Goal: Check status: Check status

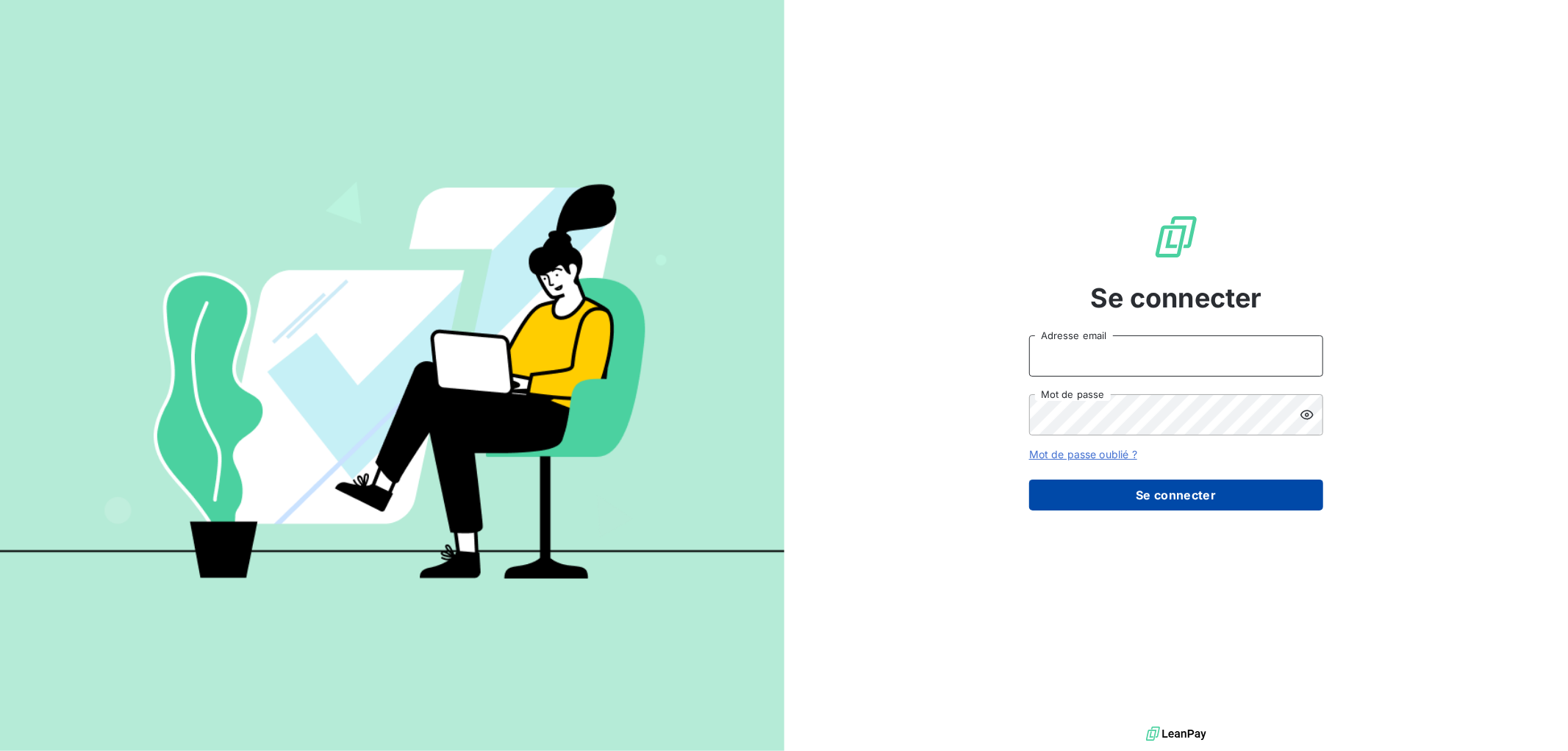
type input "[EMAIL_ADDRESS][DOMAIN_NAME]"
click at [1172, 502] on button "Se connecter" at bounding box center [1176, 495] width 294 height 31
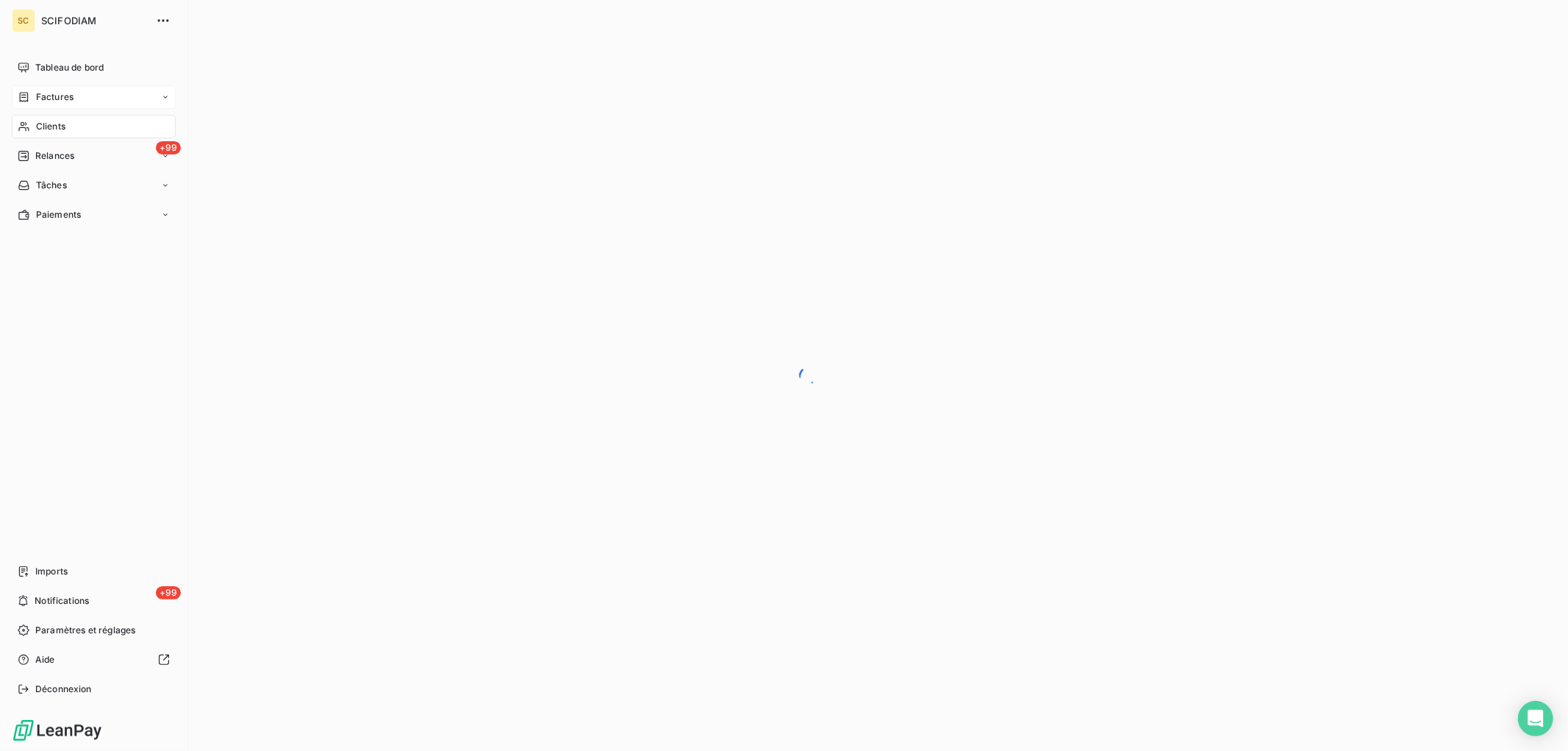
click at [50, 99] on span "Factures" at bounding box center [54, 96] width 38 height 13
click at [19, 126] on icon at bounding box center [24, 126] width 12 height 11
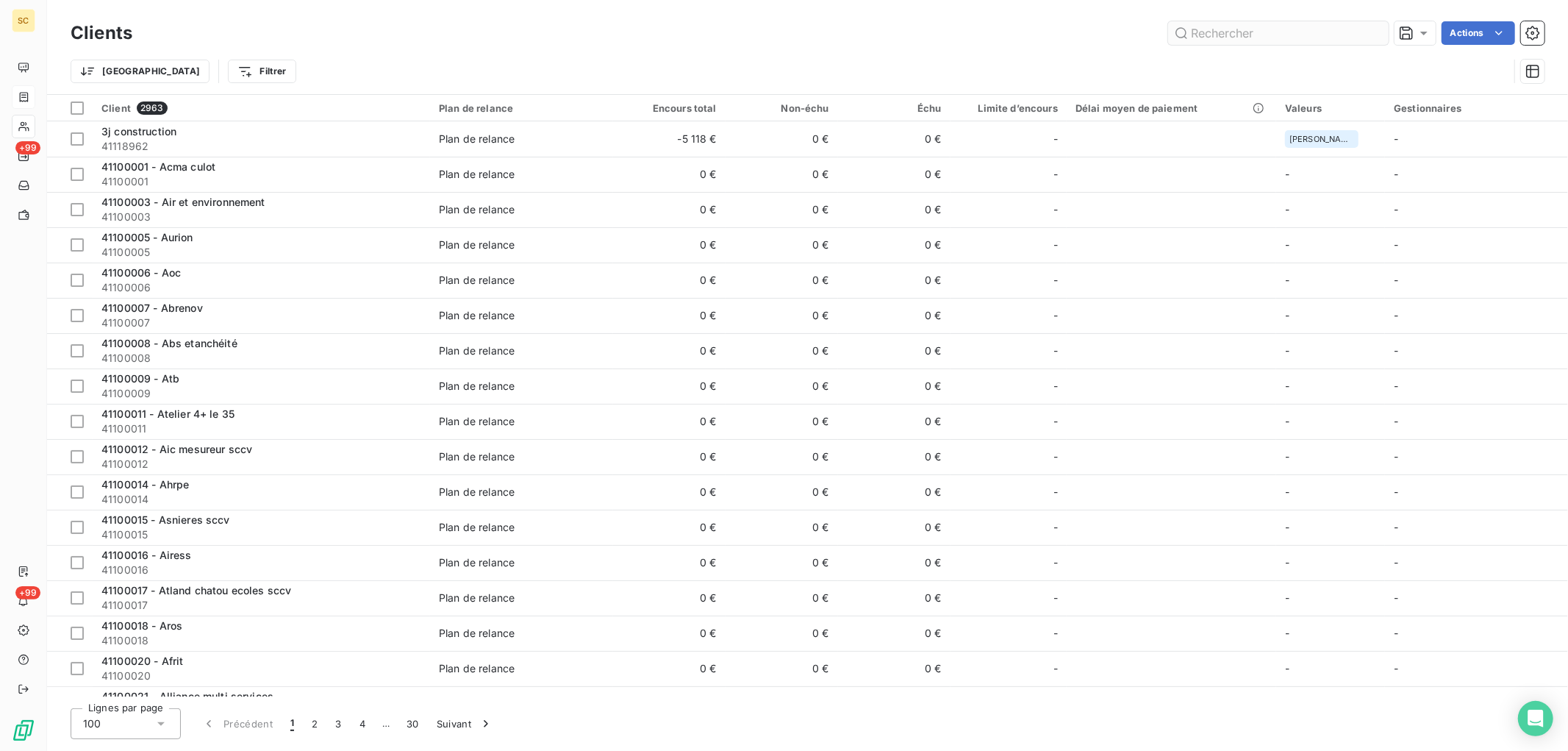
click at [1266, 30] on input "text" at bounding box center [1278, 32] width 220 height 24
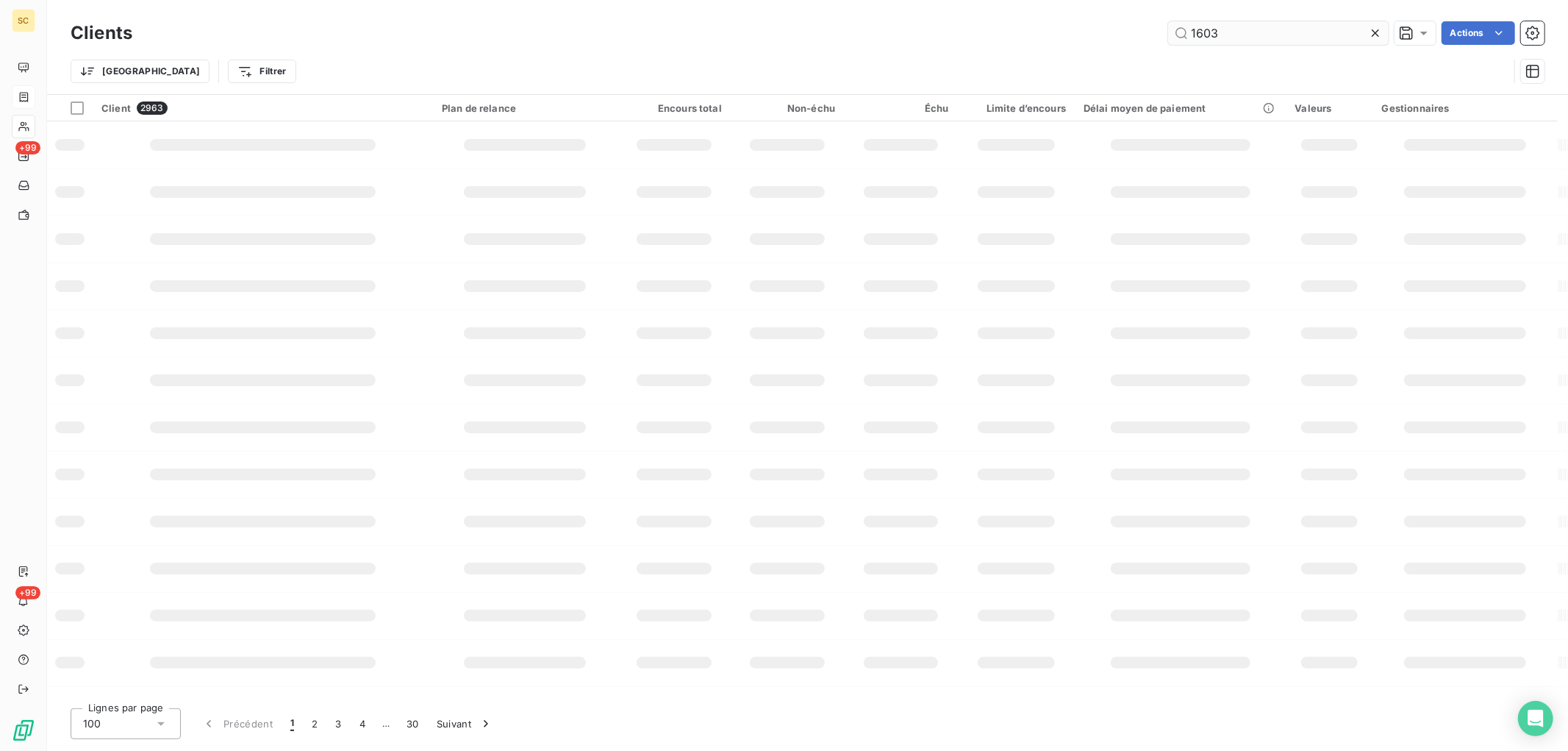
type input "1603"
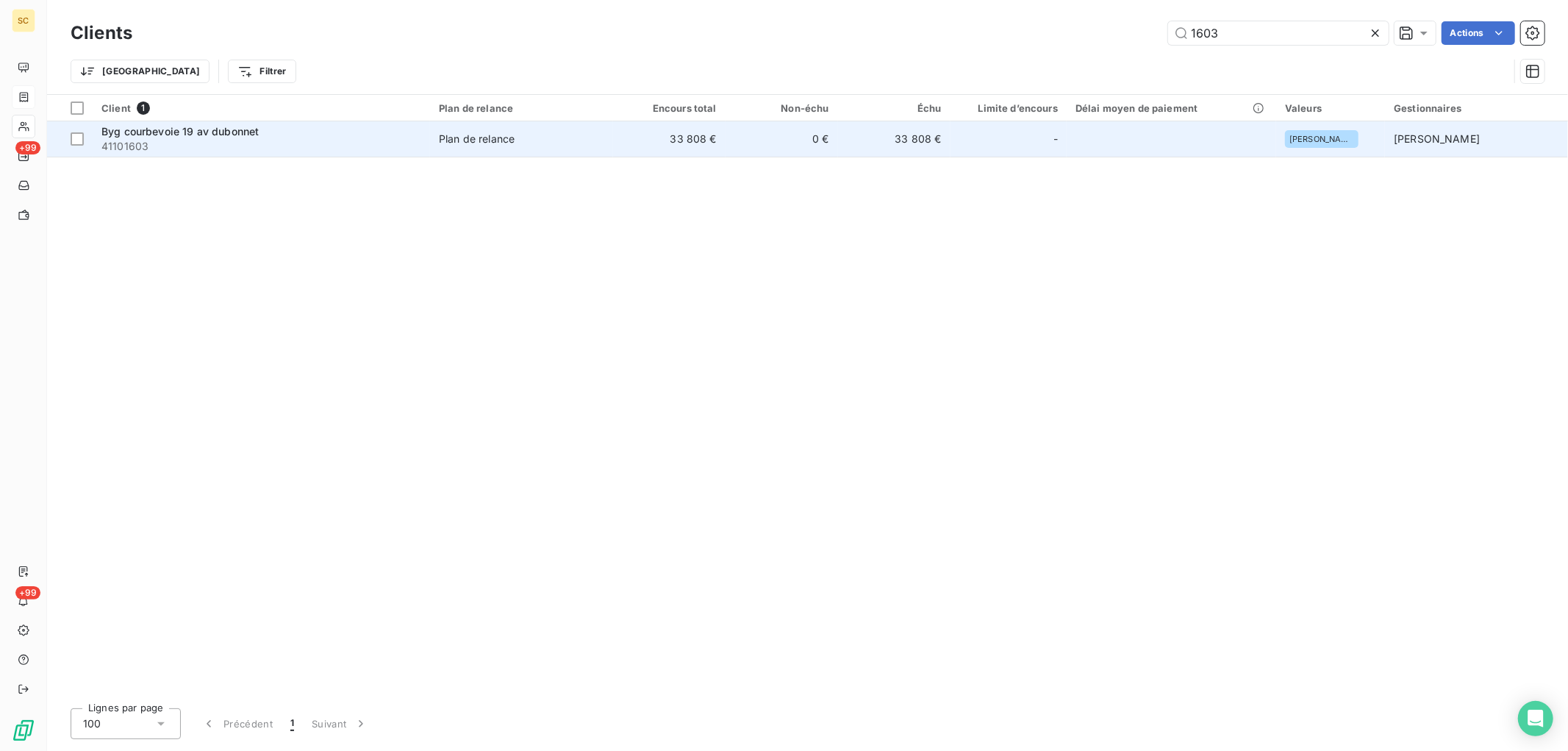
click at [738, 152] on td "0 €" at bounding box center [781, 139] width 113 height 35
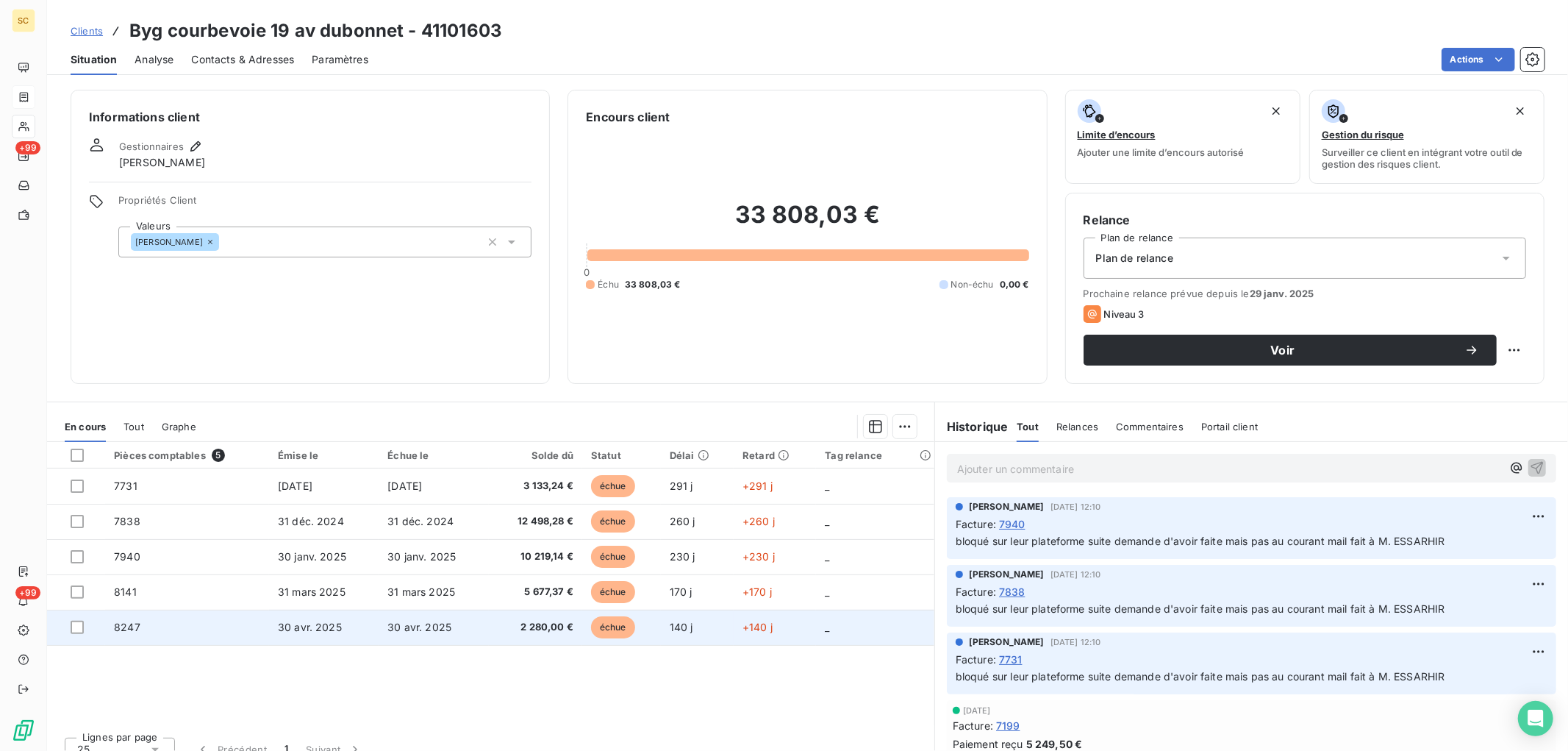
click at [445, 619] on td "30 avr. 2025" at bounding box center [433, 627] width 109 height 35
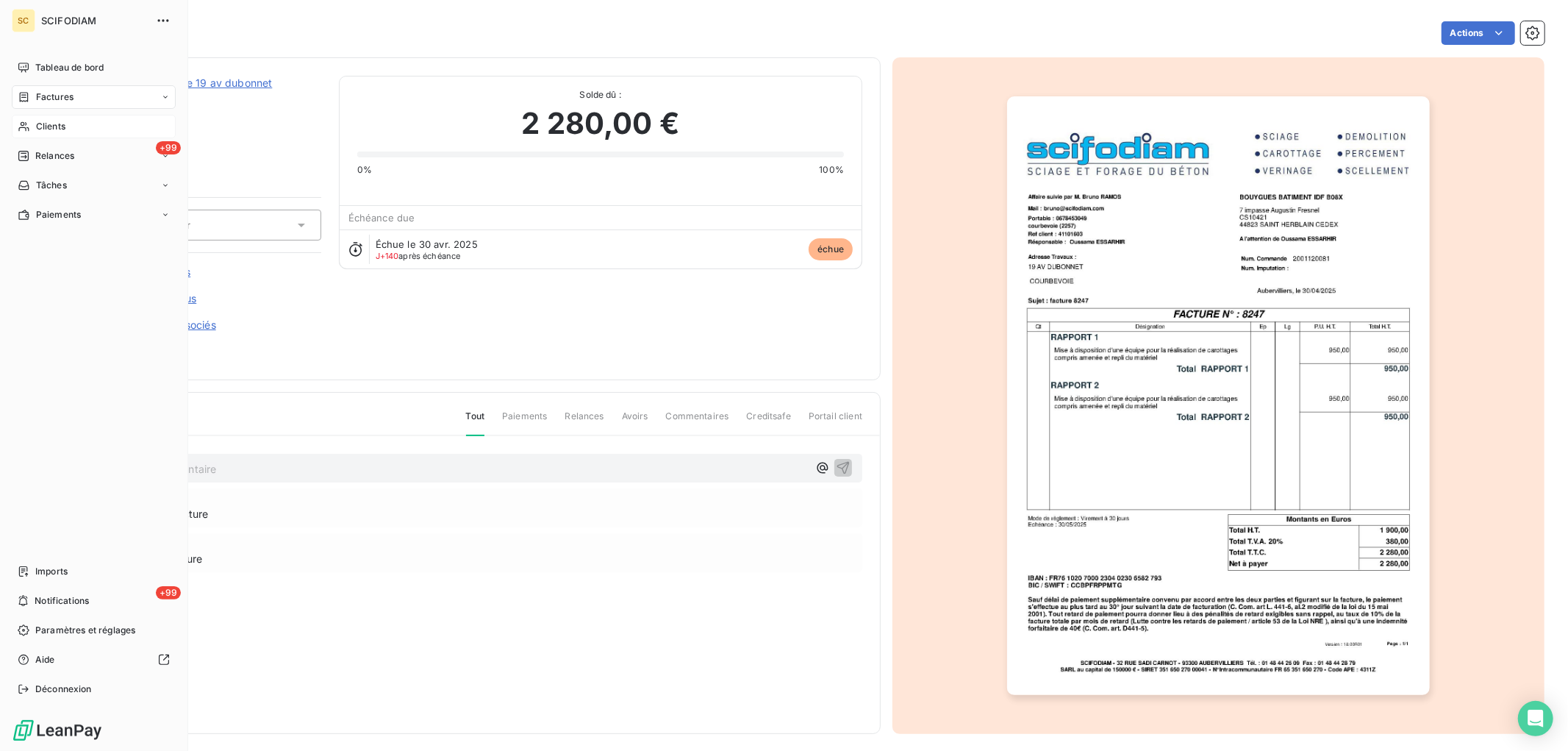
click at [63, 130] on span "Clients" at bounding box center [51, 126] width 30 height 13
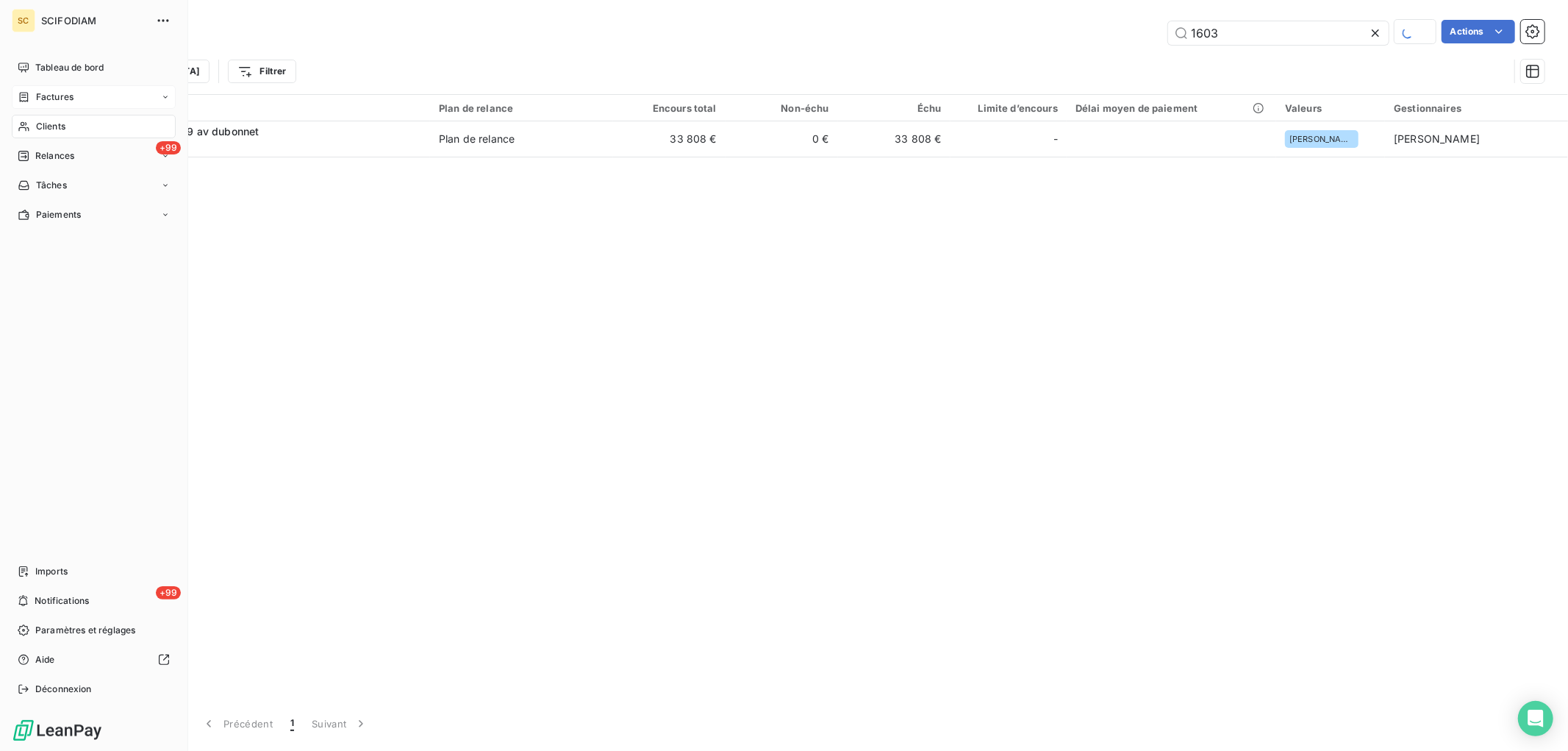
drag, startPoint x: 63, startPoint y: 83, endPoint x: 62, endPoint y: 106, distance: 23.0
click at [62, 87] on nav "Tableau de bord Factures Clients +99 Relances Tâches Paiements" at bounding box center [93, 141] width 164 height 171
click at [62, 123] on span "Clients" at bounding box center [51, 126] width 30 height 13
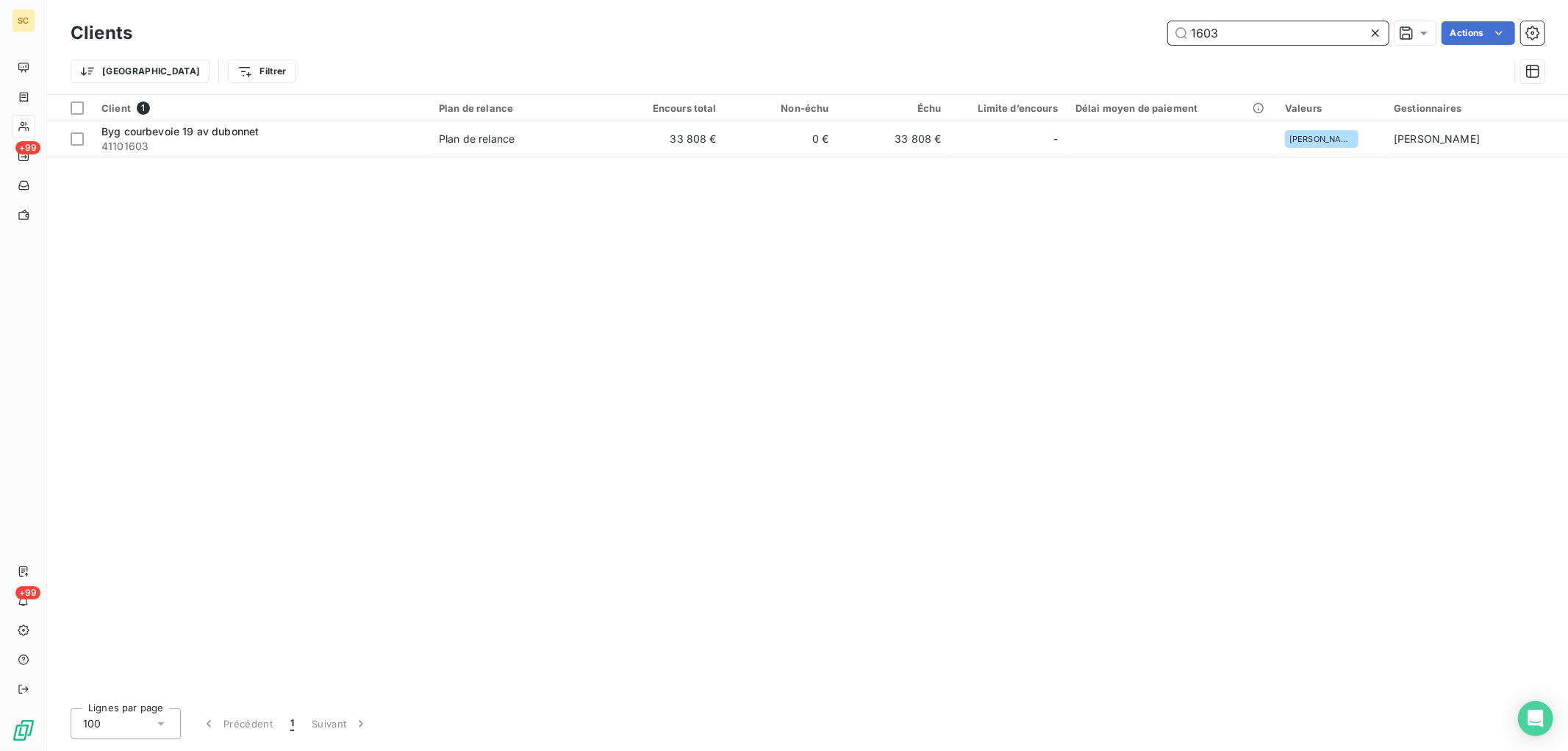
click at [1211, 39] on input "1603" at bounding box center [1278, 32] width 220 height 24
drag, startPoint x: 1231, startPoint y: 34, endPoint x: 1211, endPoint y: 41, distance: 21.2
click at [1086, 25] on div "1603 Actions" at bounding box center [847, 32] width 1395 height 24
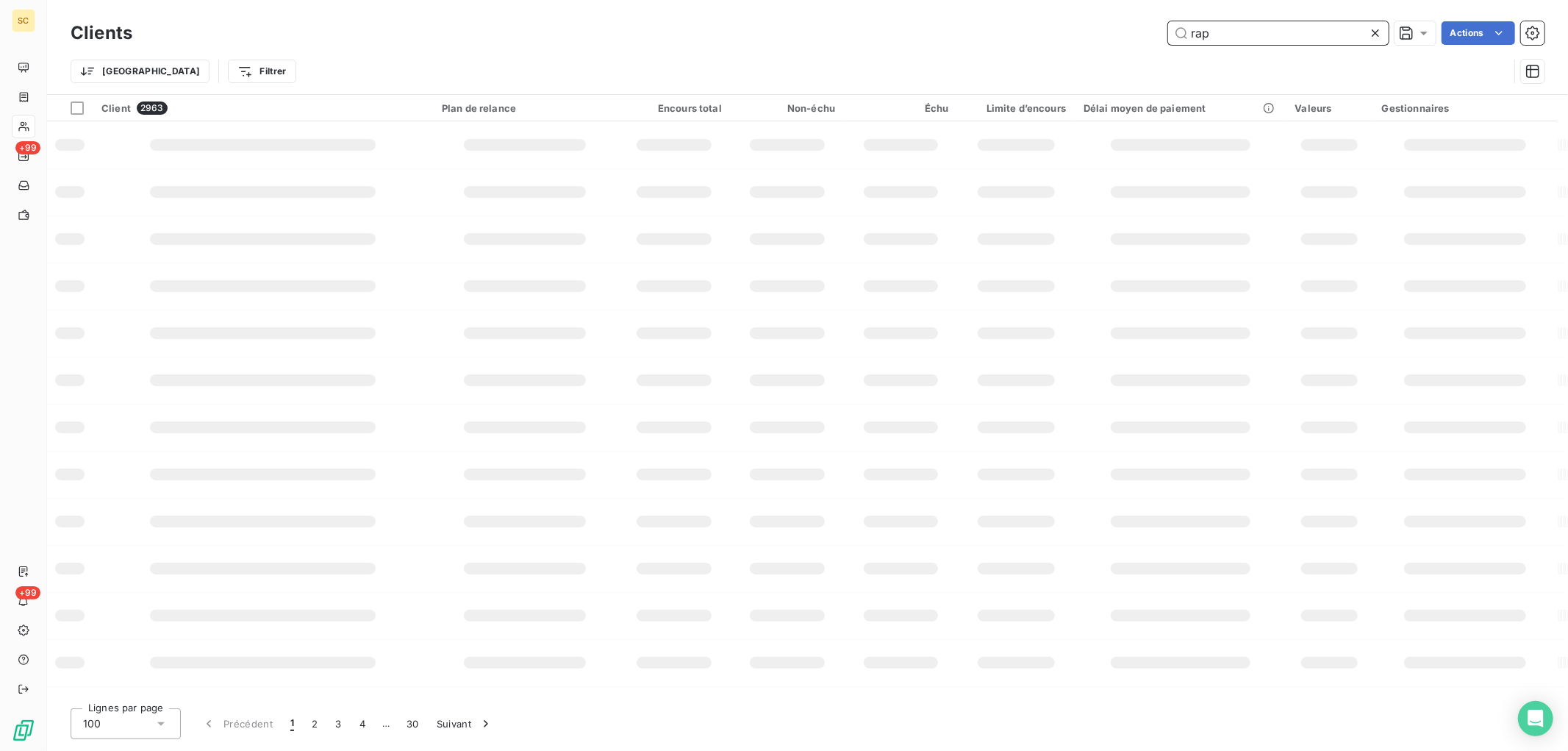
type input "rap"
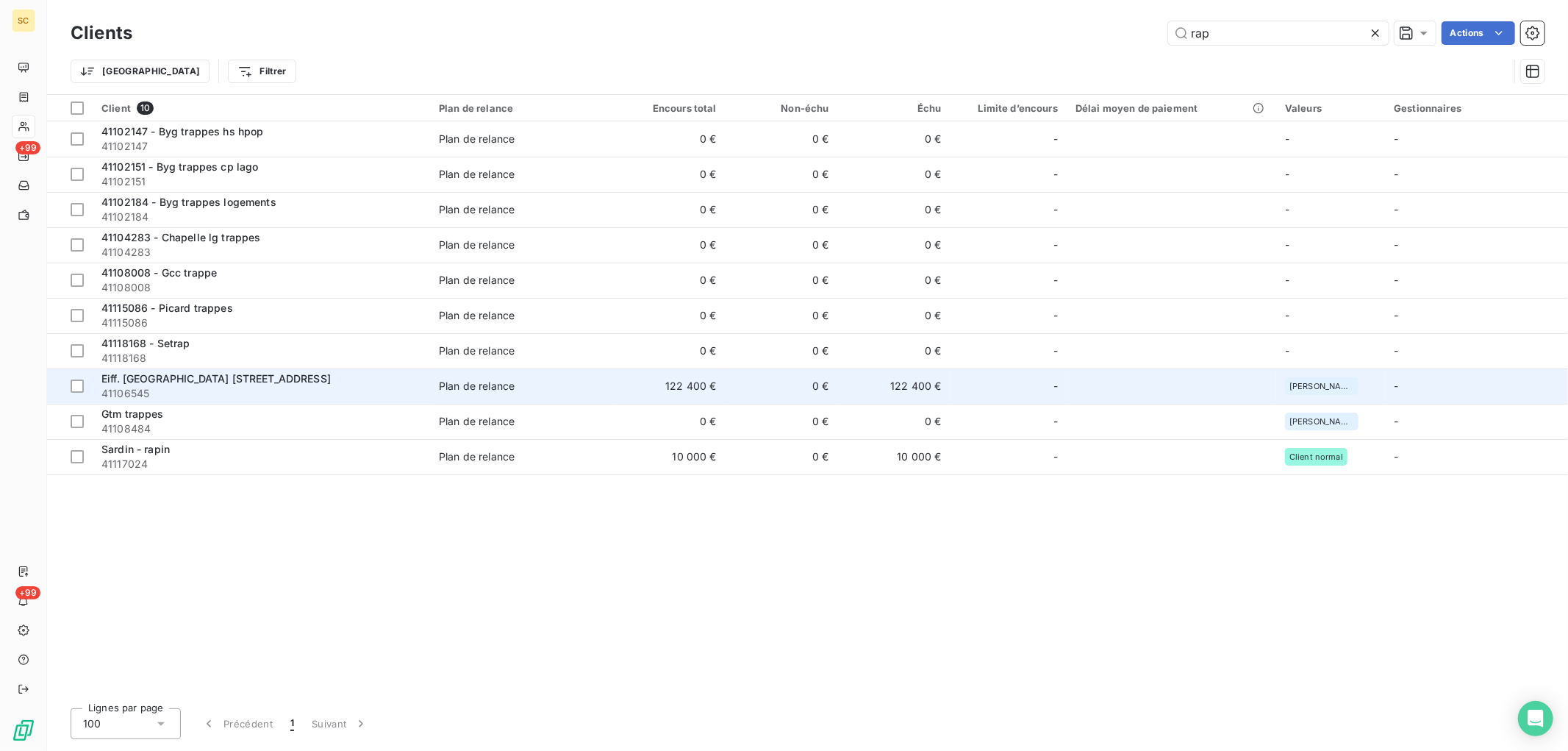
click at [584, 385] on span "Plan de relance" at bounding box center [522, 386] width 165 height 15
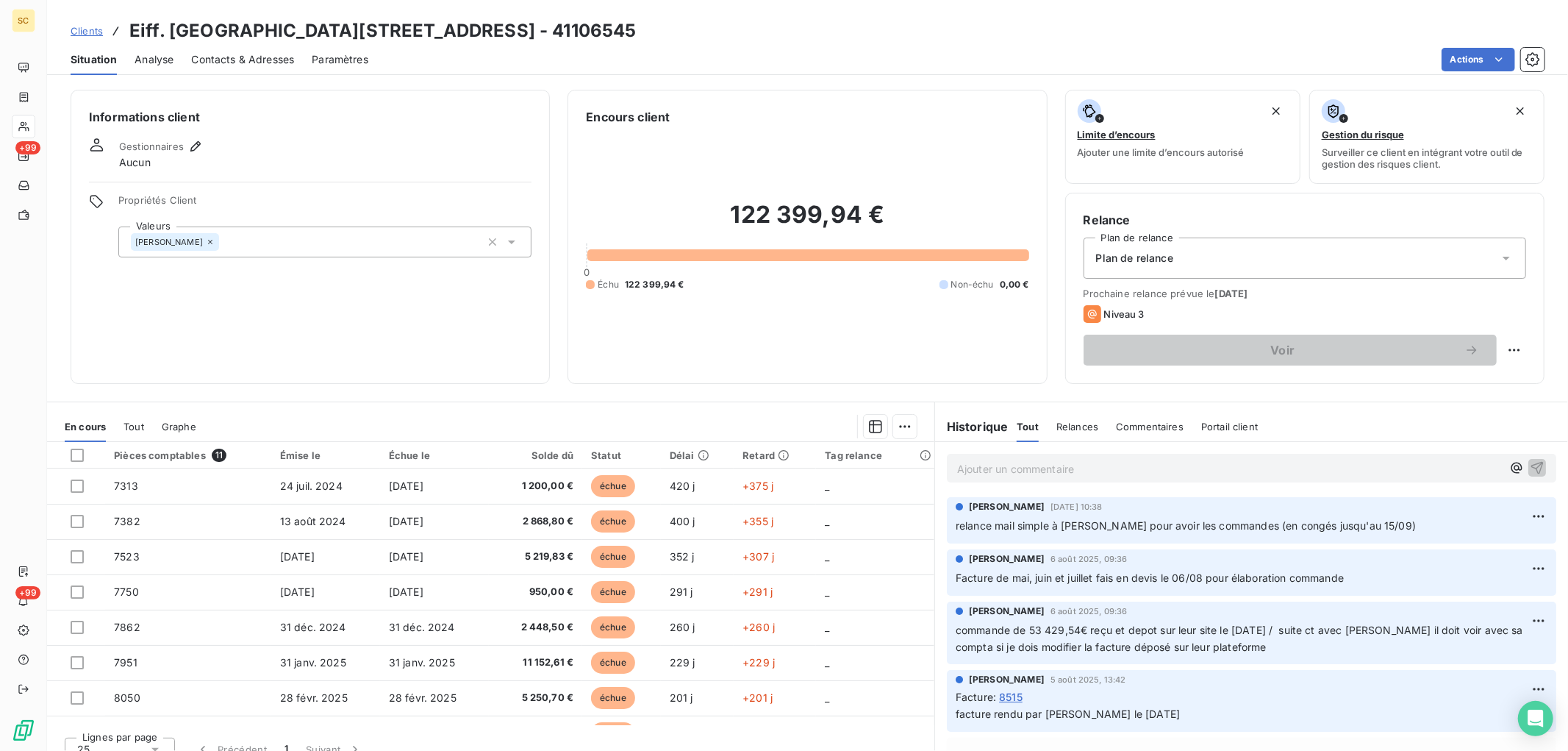
click at [140, 425] on span "Tout" at bounding box center [134, 426] width 21 height 11
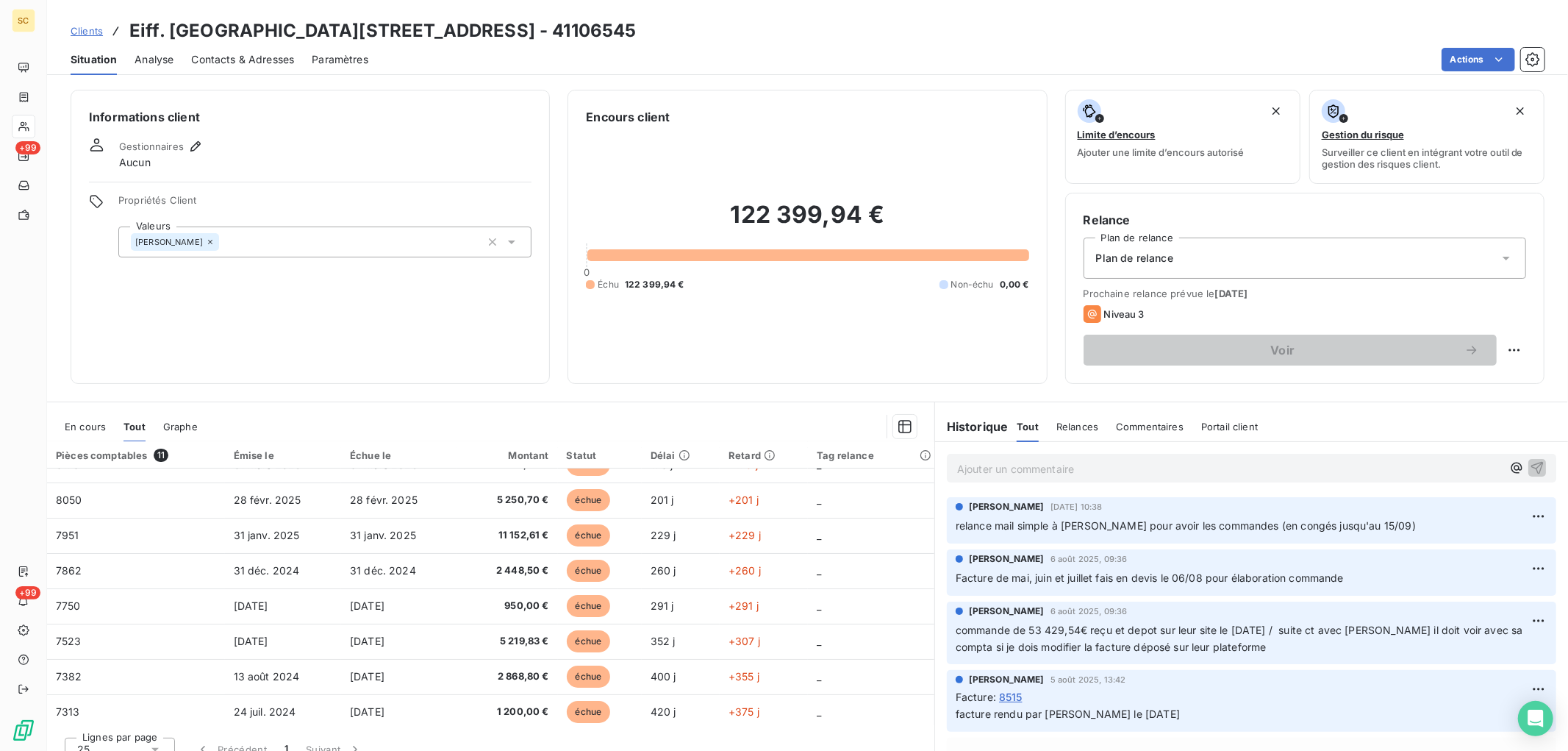
scroll to position [131, 0]
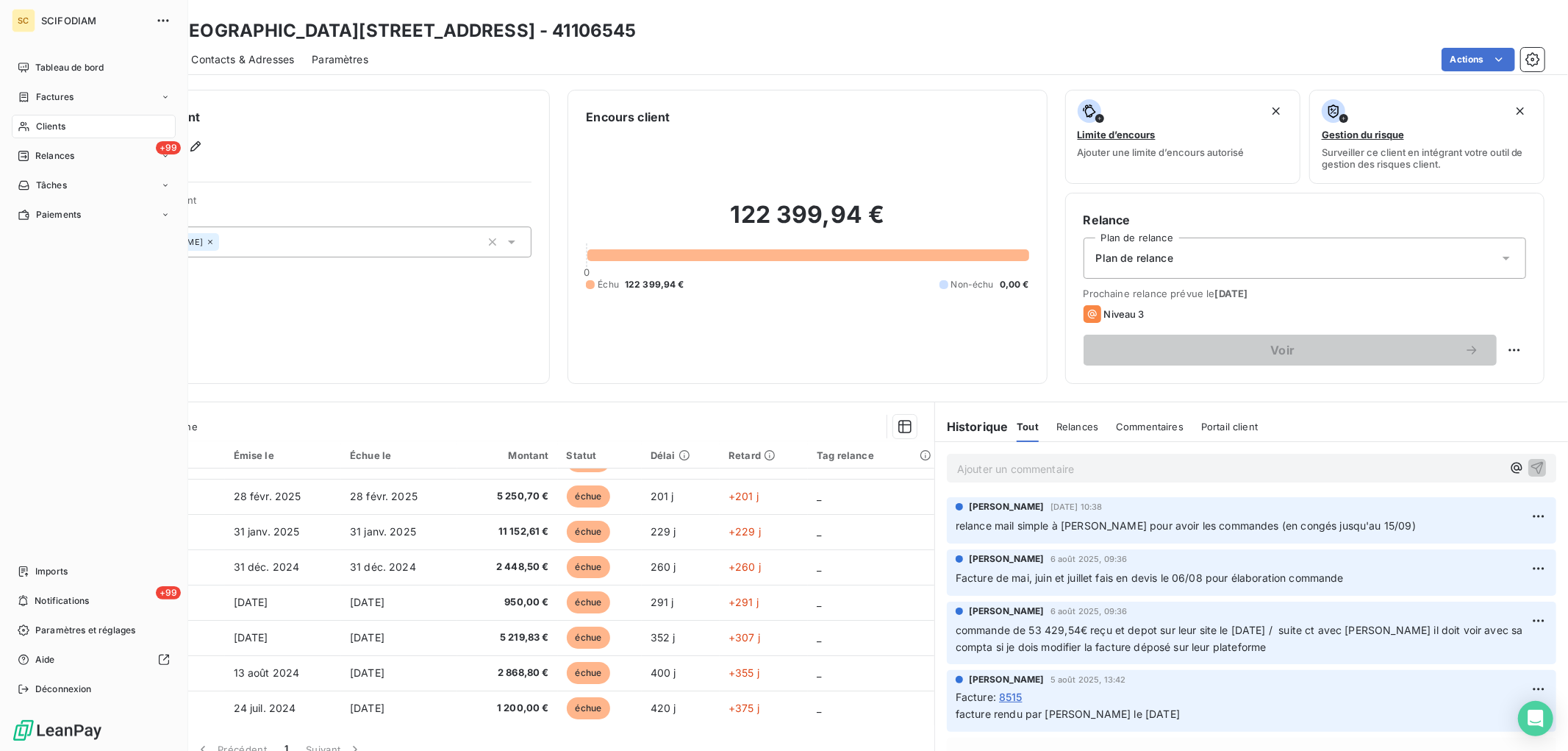
click at [39, 123] on span "Clients" at bounding box center [51, 126] width 30 height 13
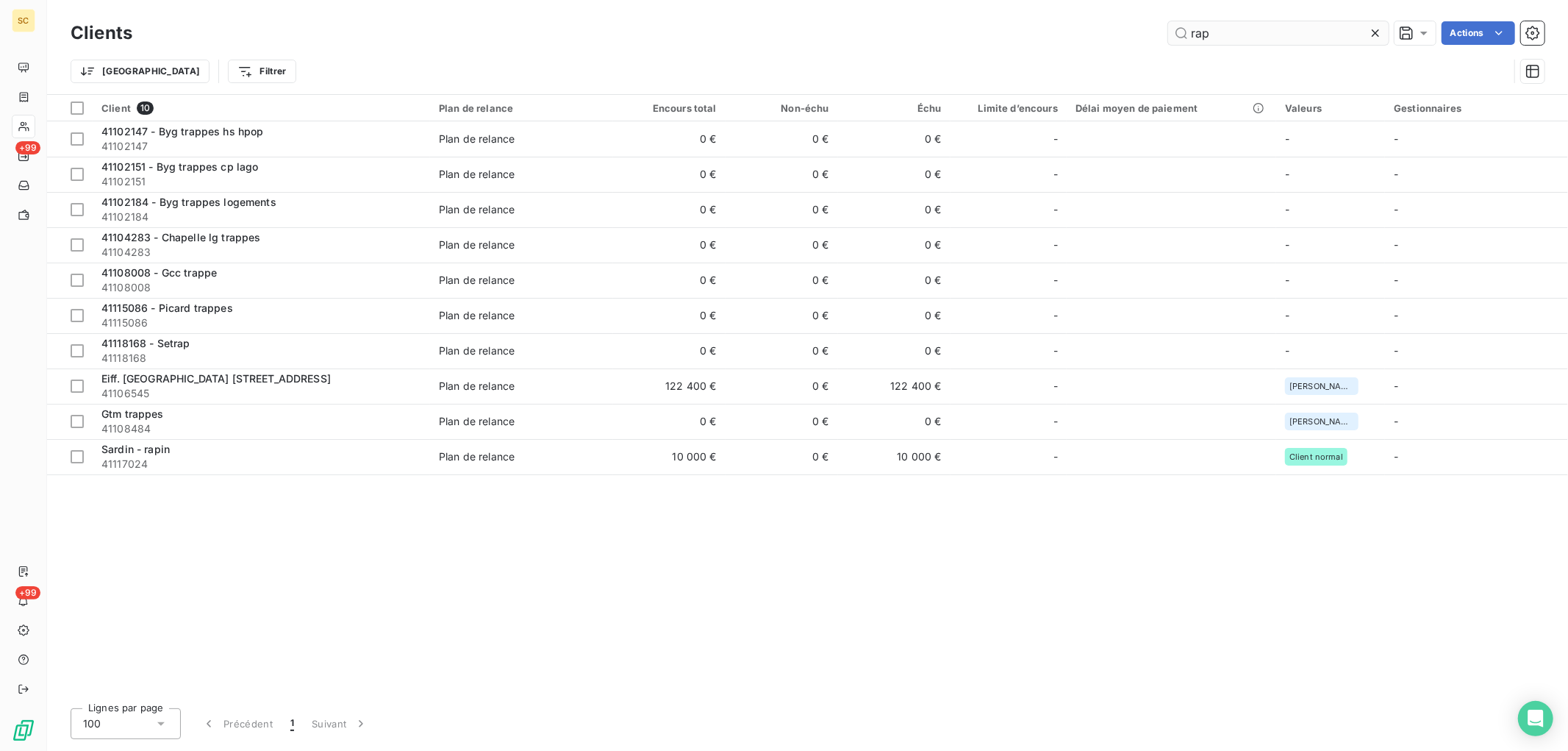
drag, startPoint x: 1243, startPoint y: 44, endPoint x: 1224, endPoint y: 42, distance: 19.1
click at [1225, 42] on input "rap" at bounding box center [1278, 32] width 220 height 24
drag, startPoint x: 1224, startPoint y: 39, endPoint x: 1070, endPoint y: 39, distance: 154.0
click at [1070, 40] on div "rap Actions" at bounding box center [847, 32] width 1395 height 24
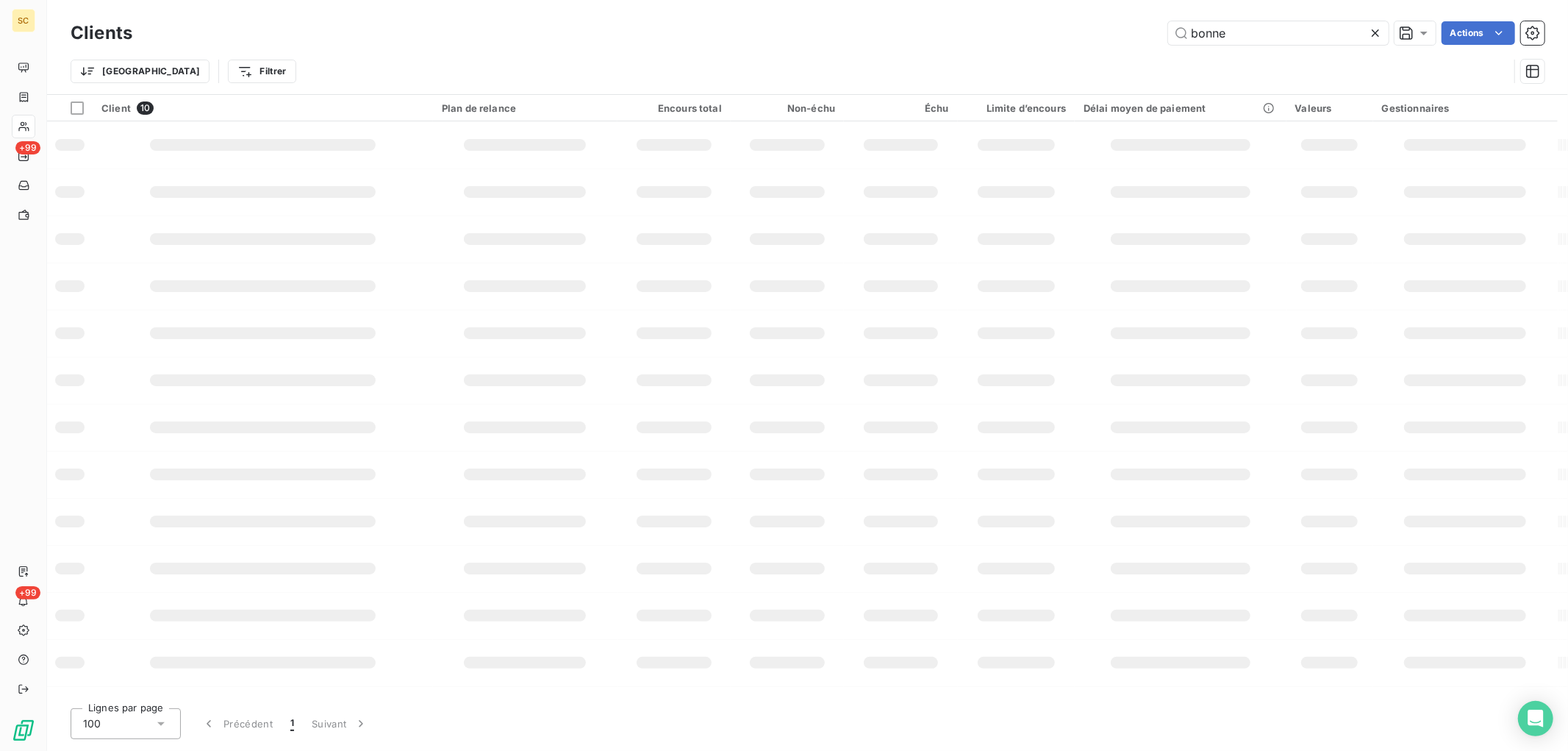
type input "bonne"
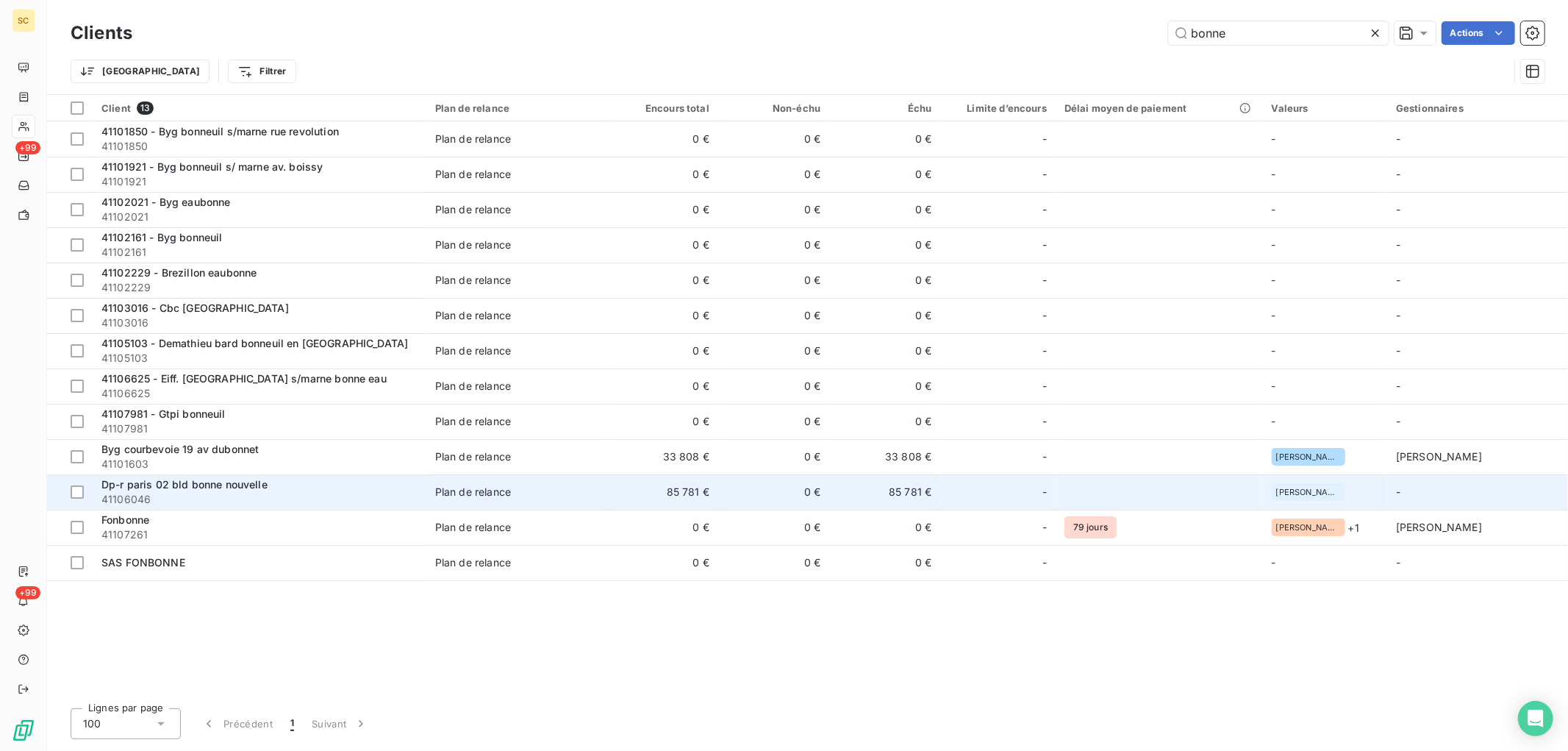
click at [364, 496] on span "41106046" at bounding box center [259, 499] width 316 height 15
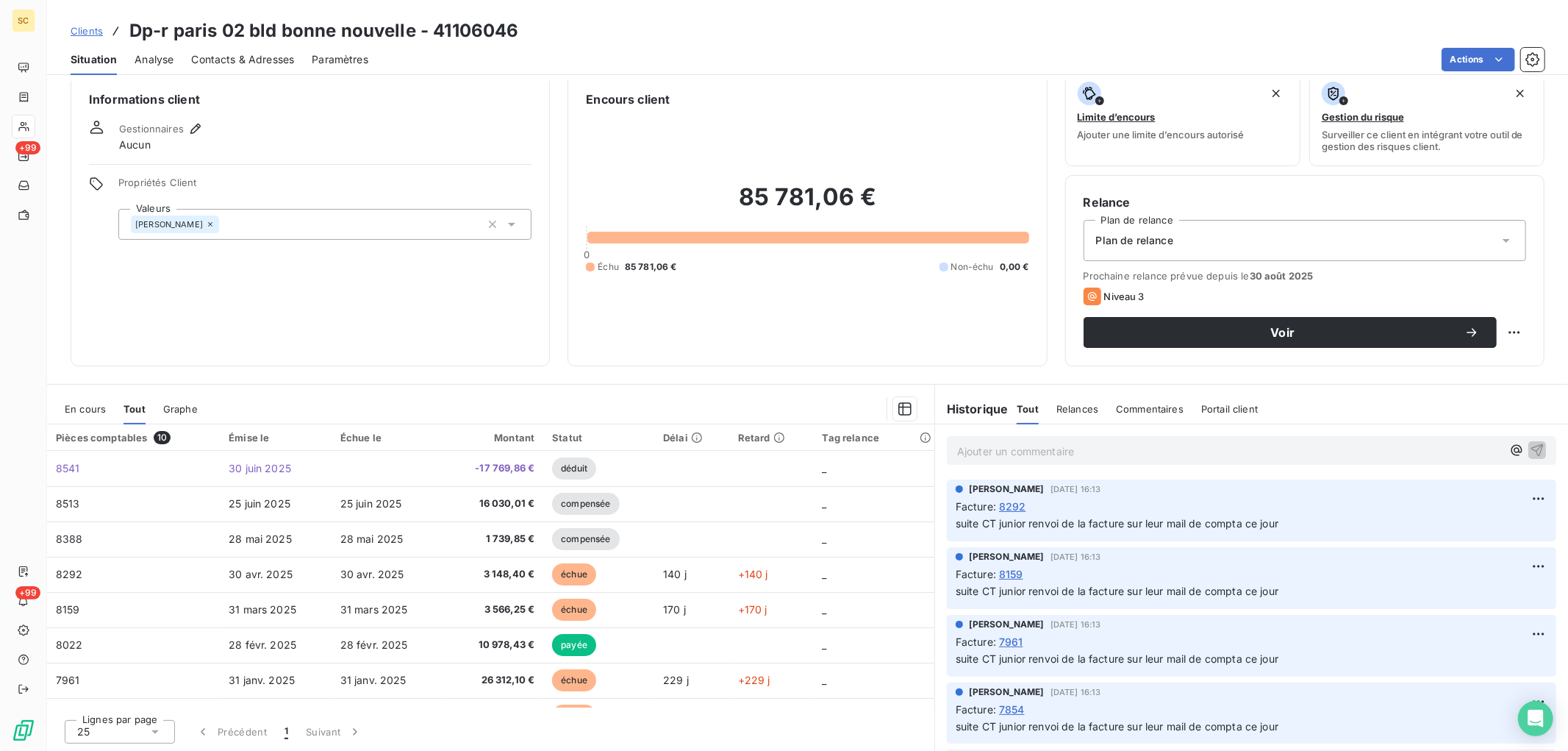
click at [89, 405] on span "En cours" at bounding box center [85, 408] width 41 height 11
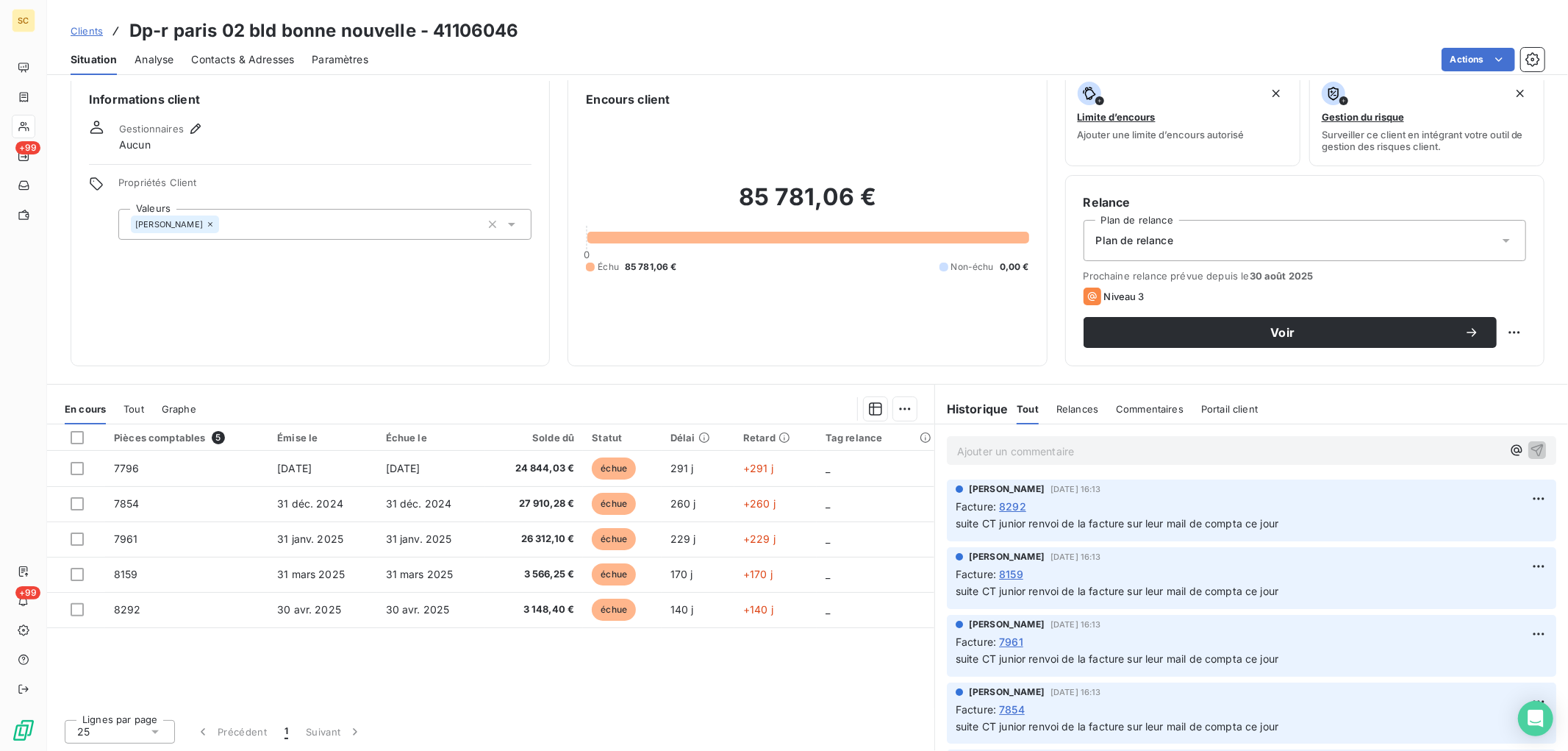
click at [123, 405] on span "Tout" at bounding box center [134, 408] width 21 height 11
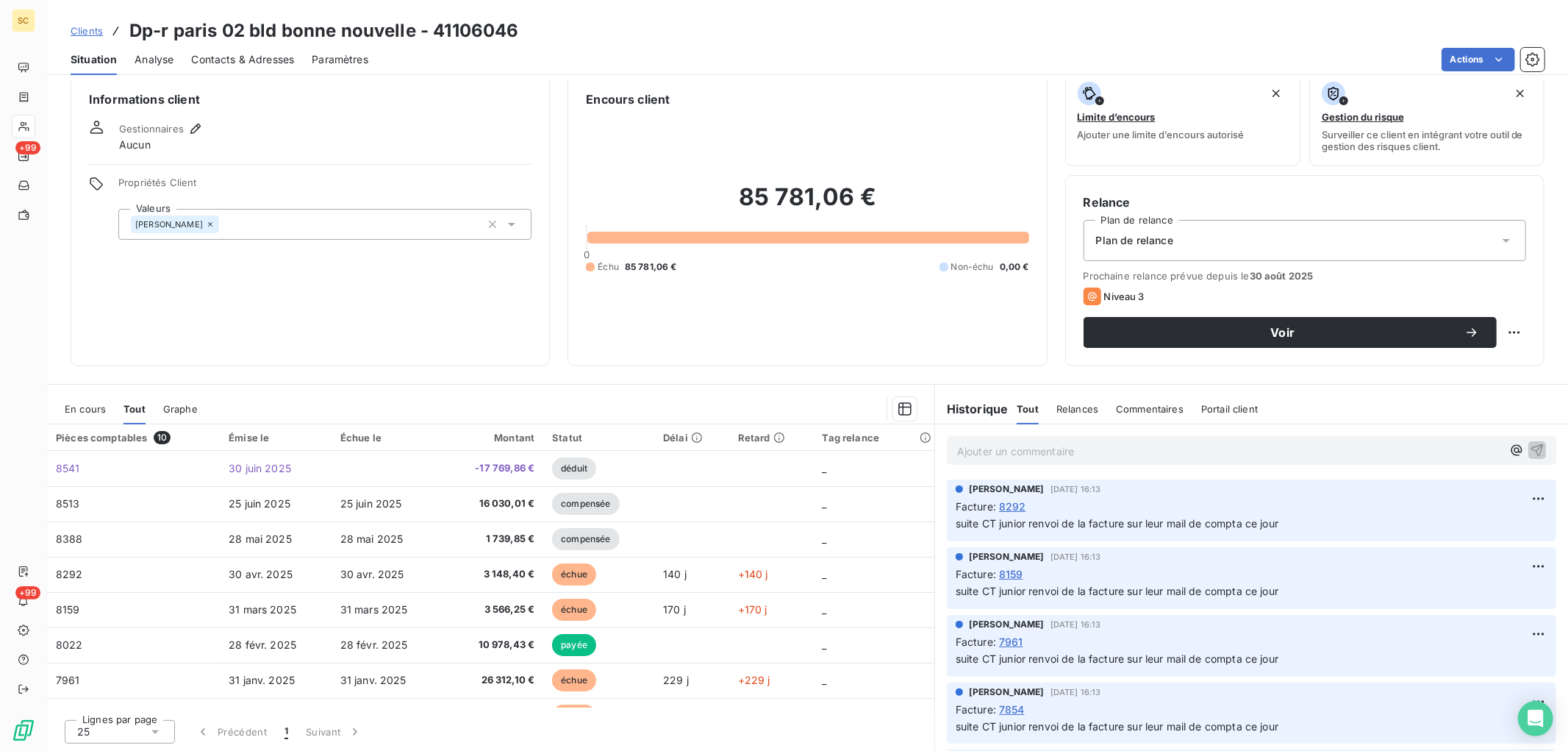
click at [91, 408] on span "En cours" at bounding box center [85, 408] width 41 height 11
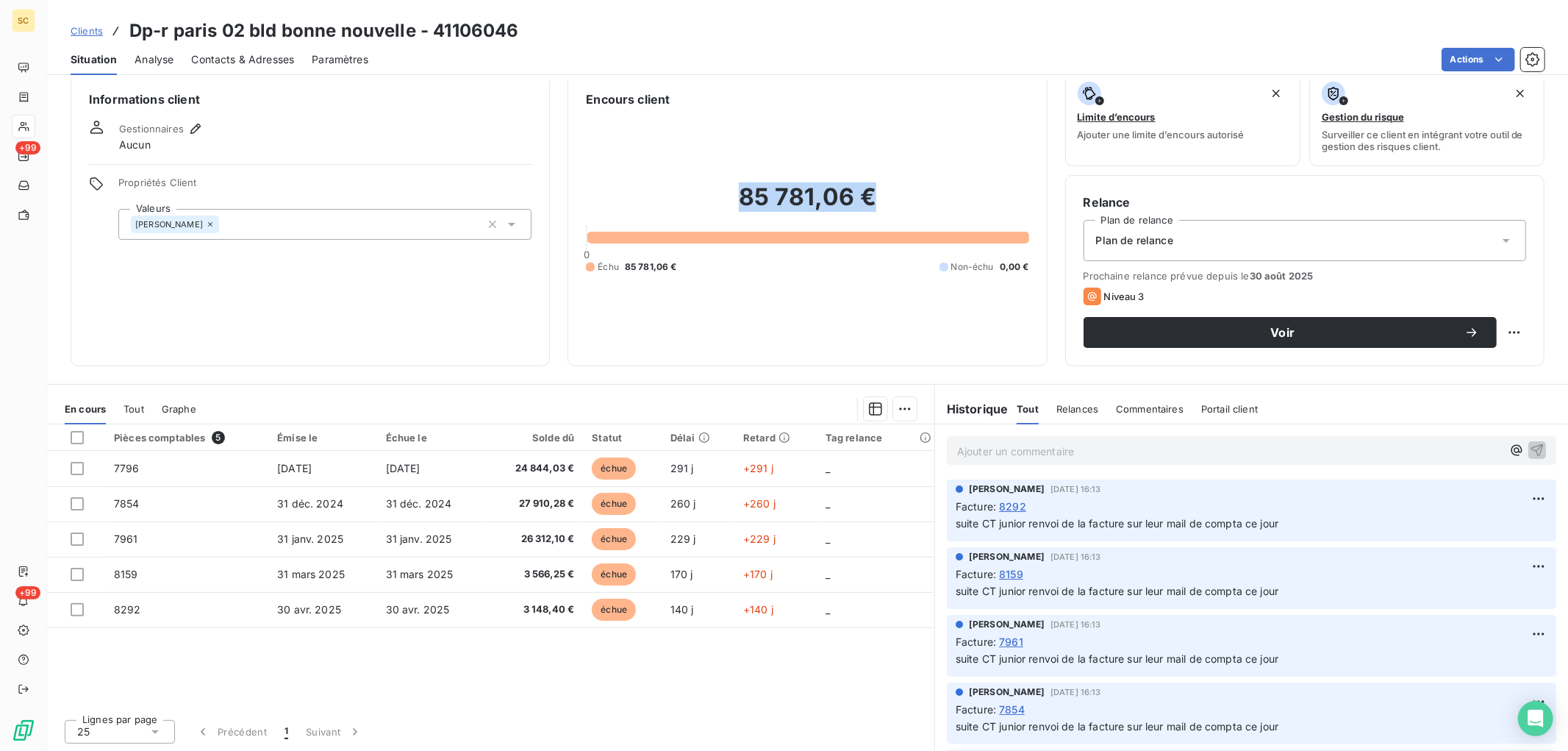
drag, startPoint x: 733, startPoint y: 199, endPoint x: 860, endPoint y: 199, distance: 127.0
click at [862, 197] on h2 "85 781,06 €" at bounding box center [808, 204] width 443 height 44
copy h2 "85 781,06 €"
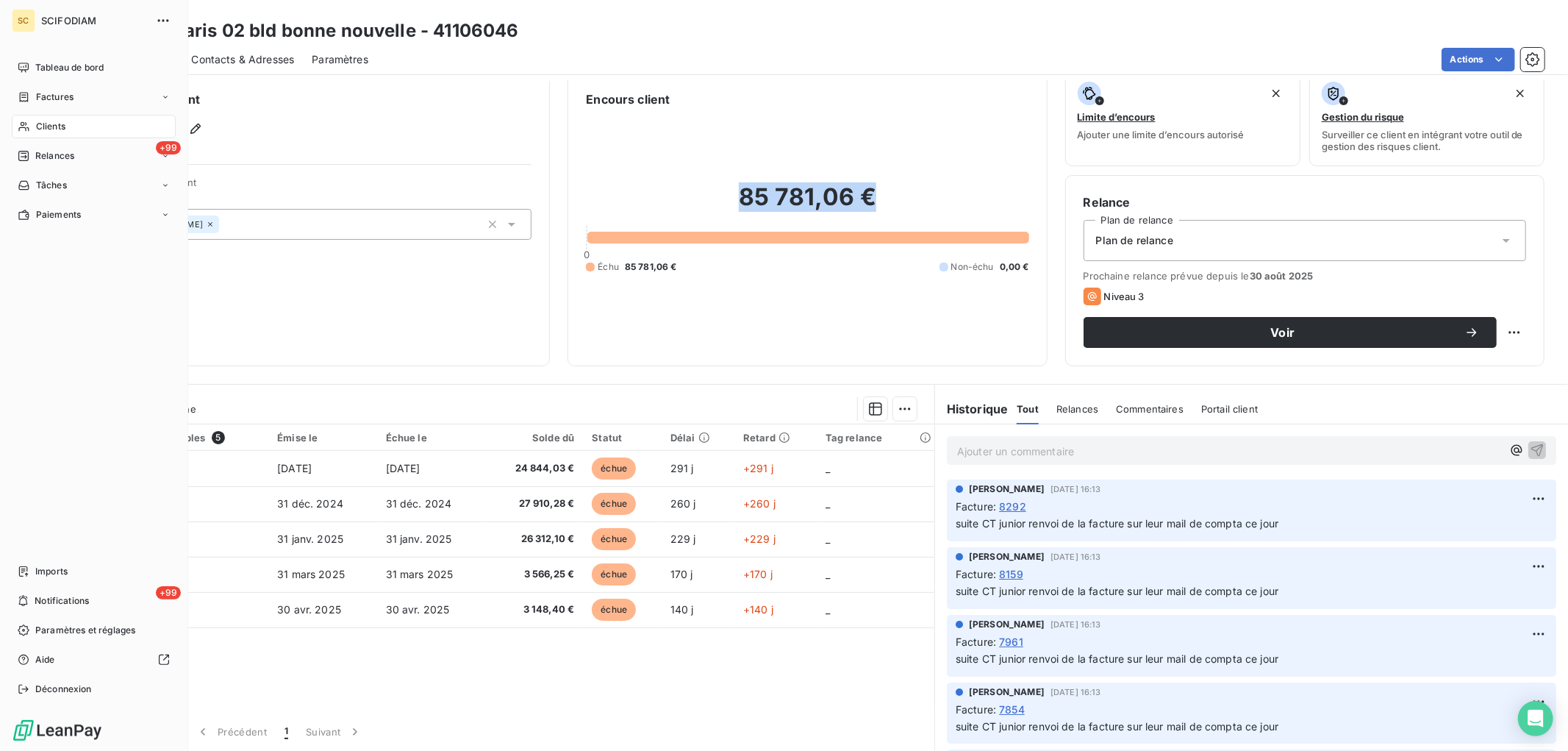
click at [30, 122] on icon at bounding box center [24, 126] width 12 height 11
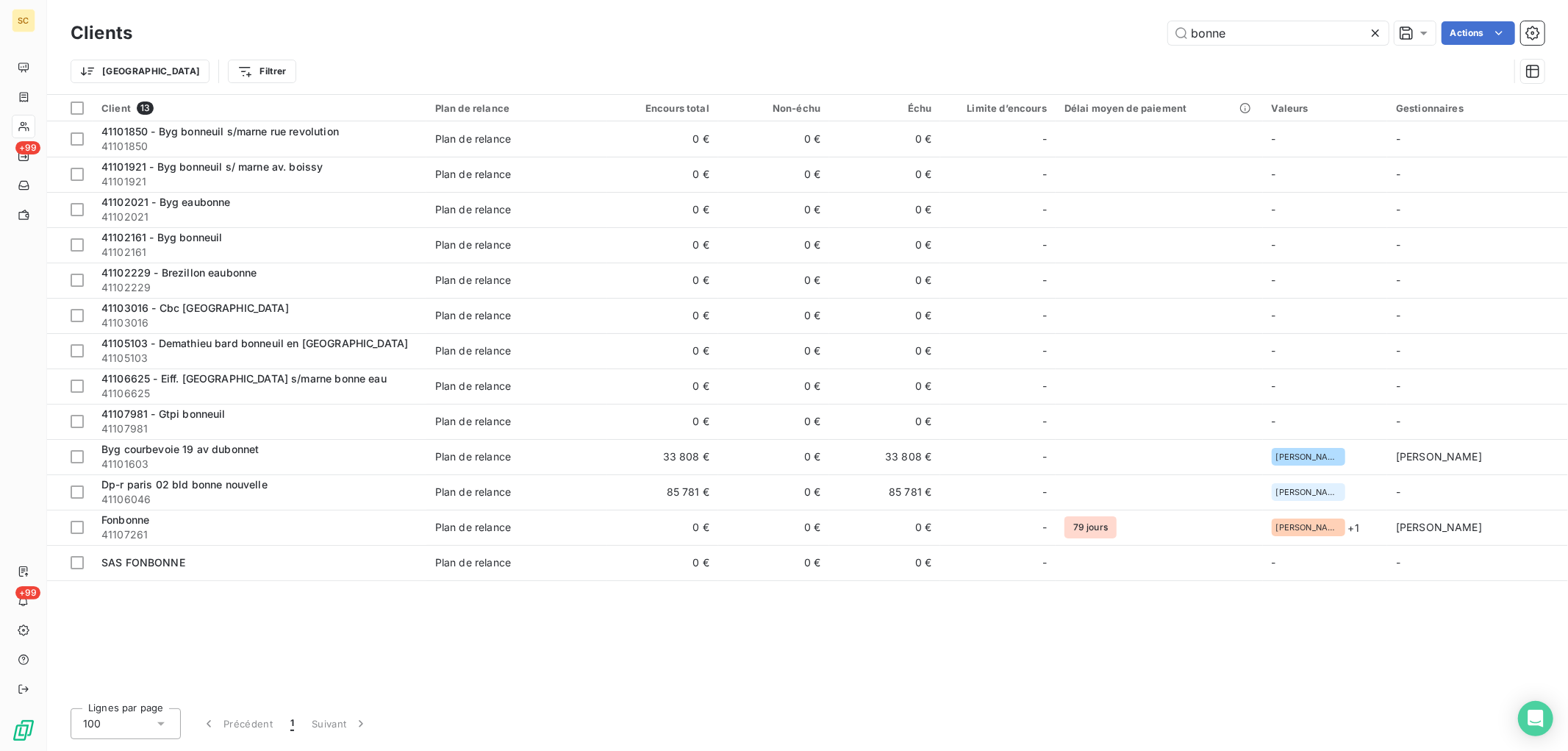
drag, startPoint x: 1260, startPoint y: 35, endPoint x: 1004, endPoint y: 44, distance: 256.2
click at [1004, 44] on div "bonne Actions" at bounding box center [847, 32] width 1395 height 24
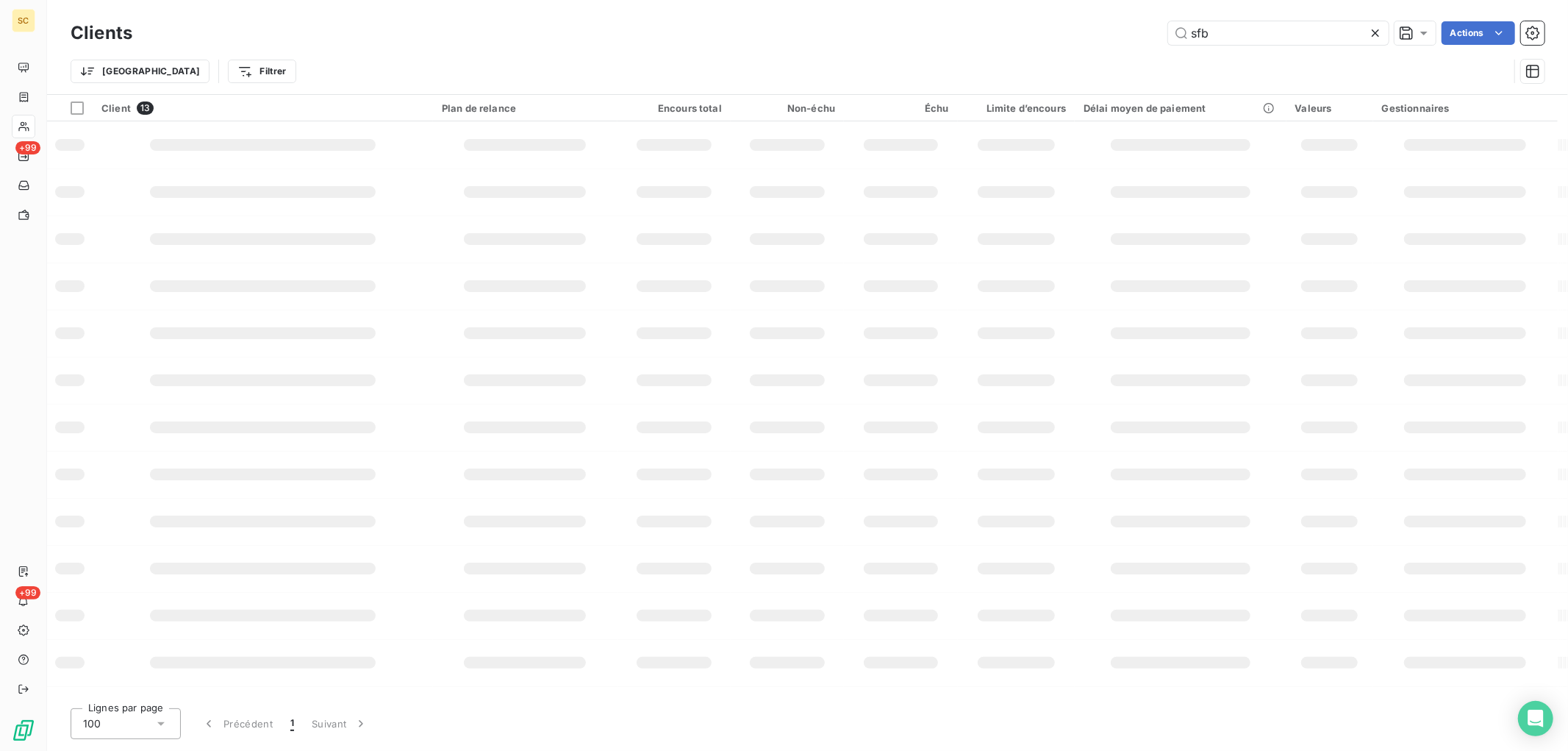
type input "sfb"
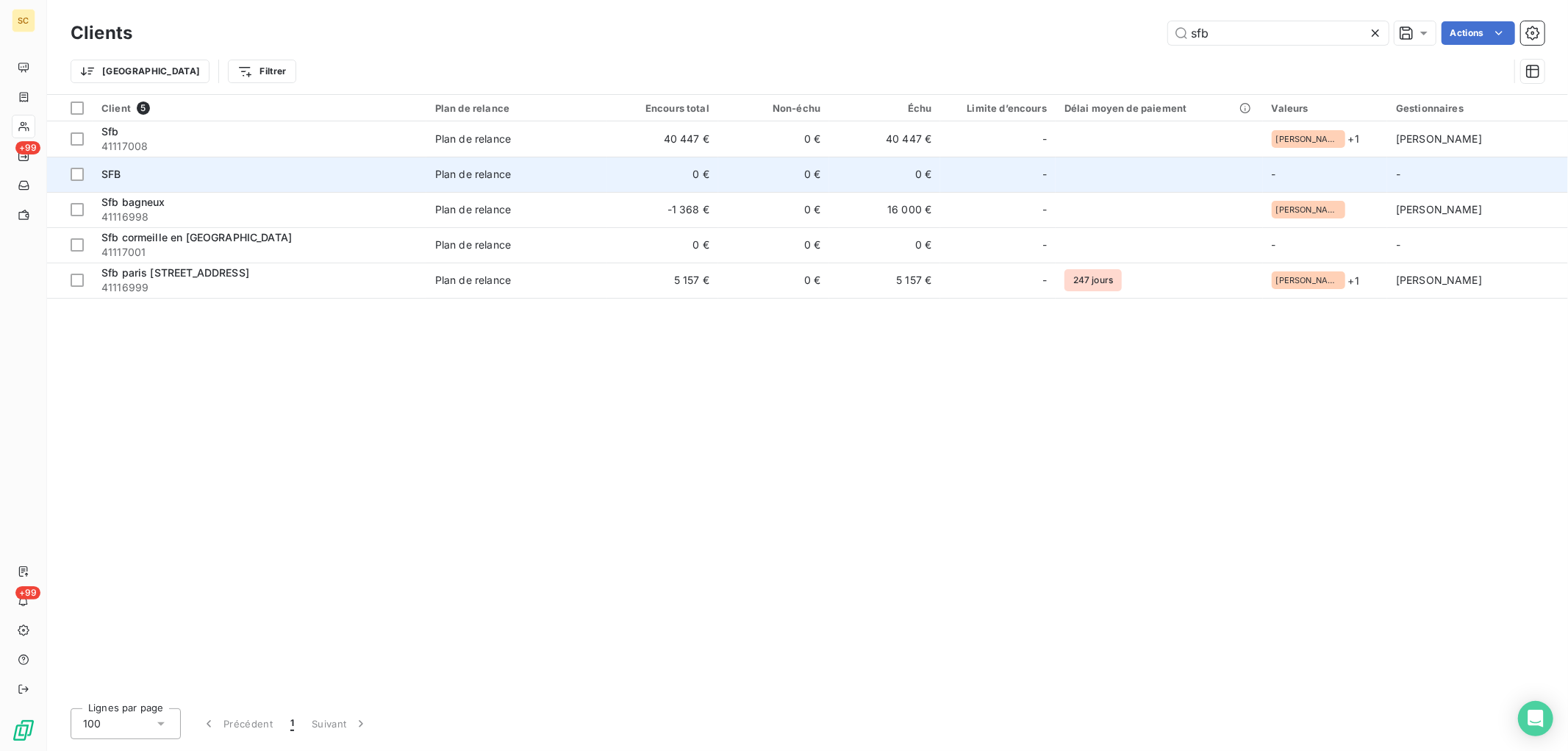
click at [631, 162] on td "0 €" at bounding box center [662, 174] width 111 height 35
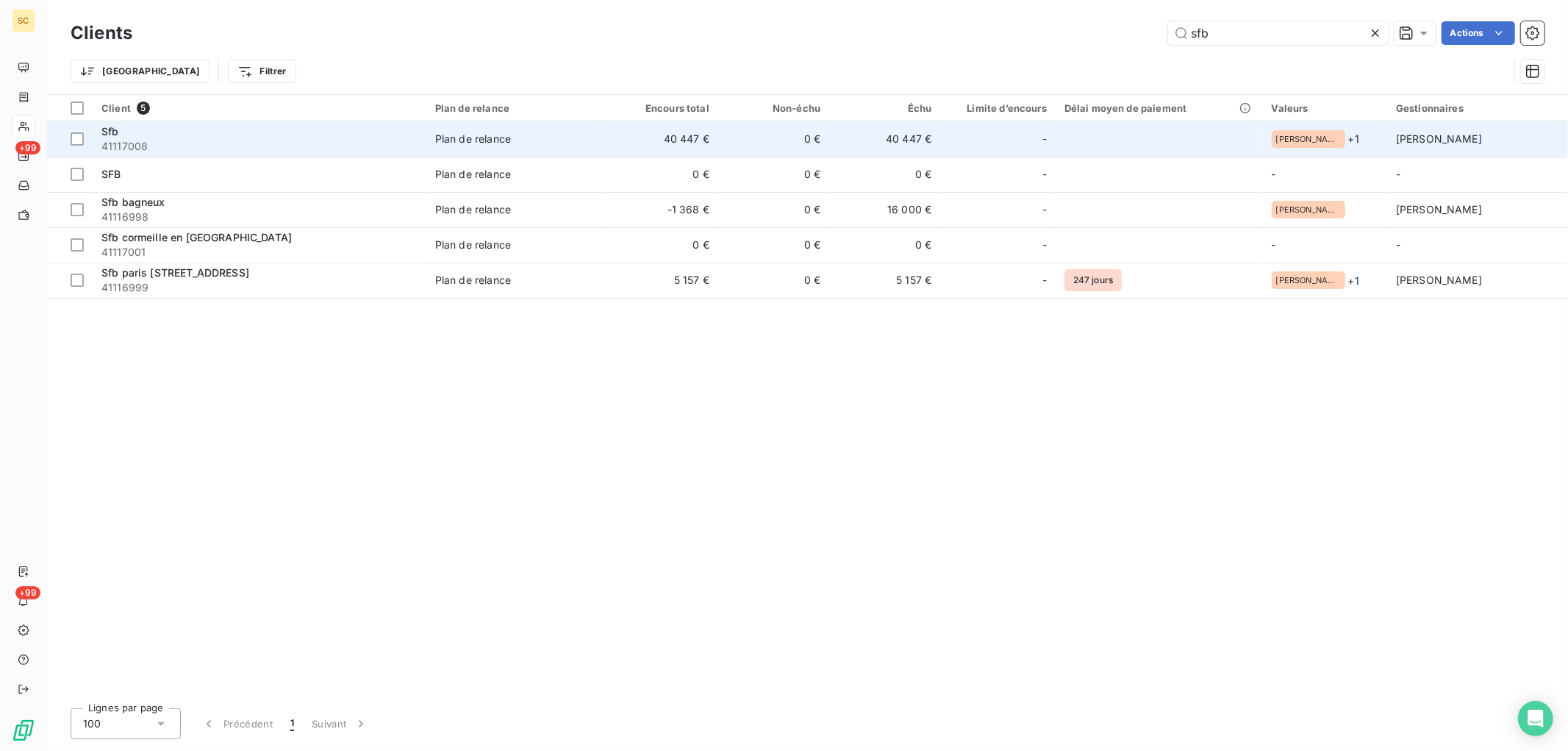
click at [598, 135] on span "Plan de relance" at bounding box center [516, 138] width 163 height 15
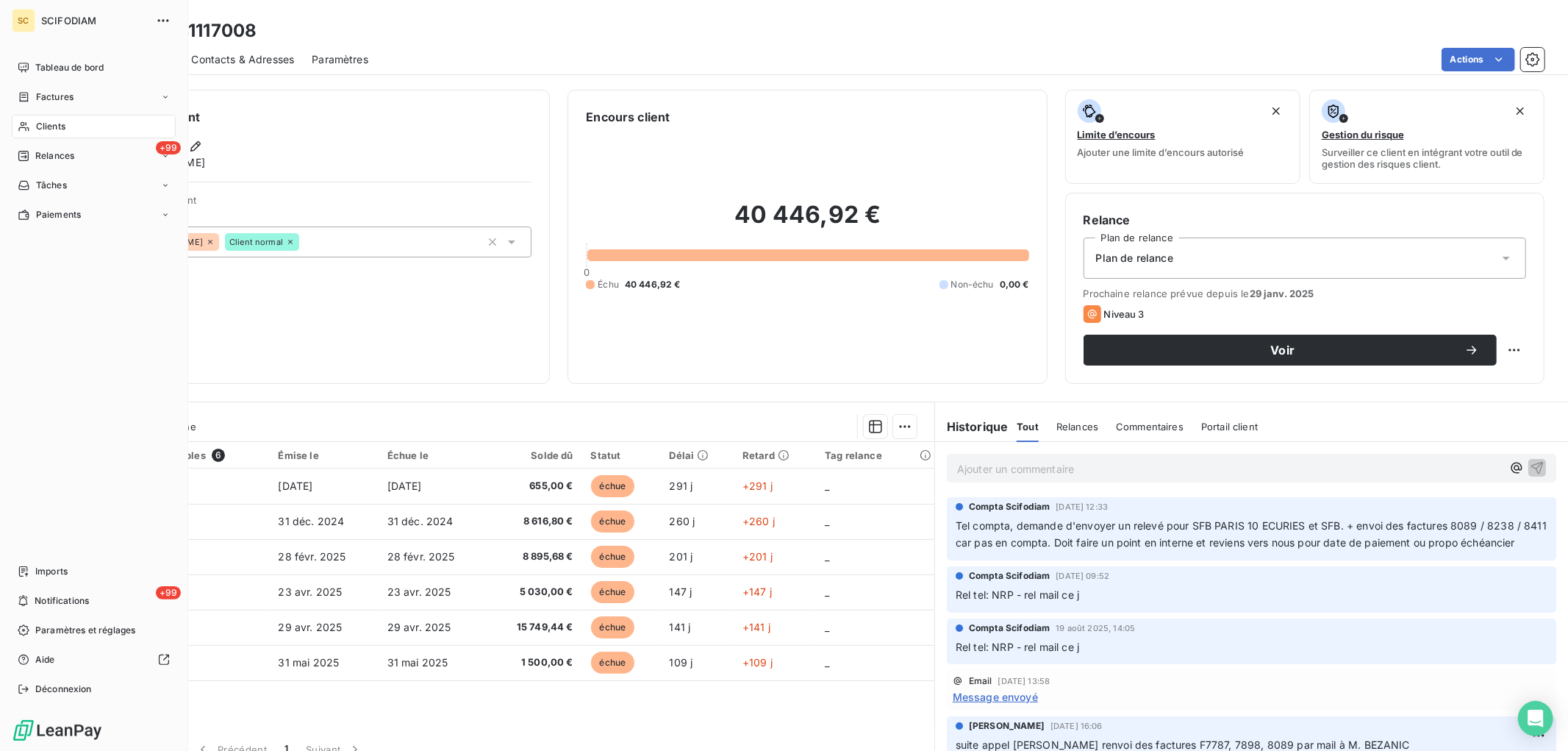
click at [34, 137] on div "Clients" at bounding box center [93, 126] width 164 height 24
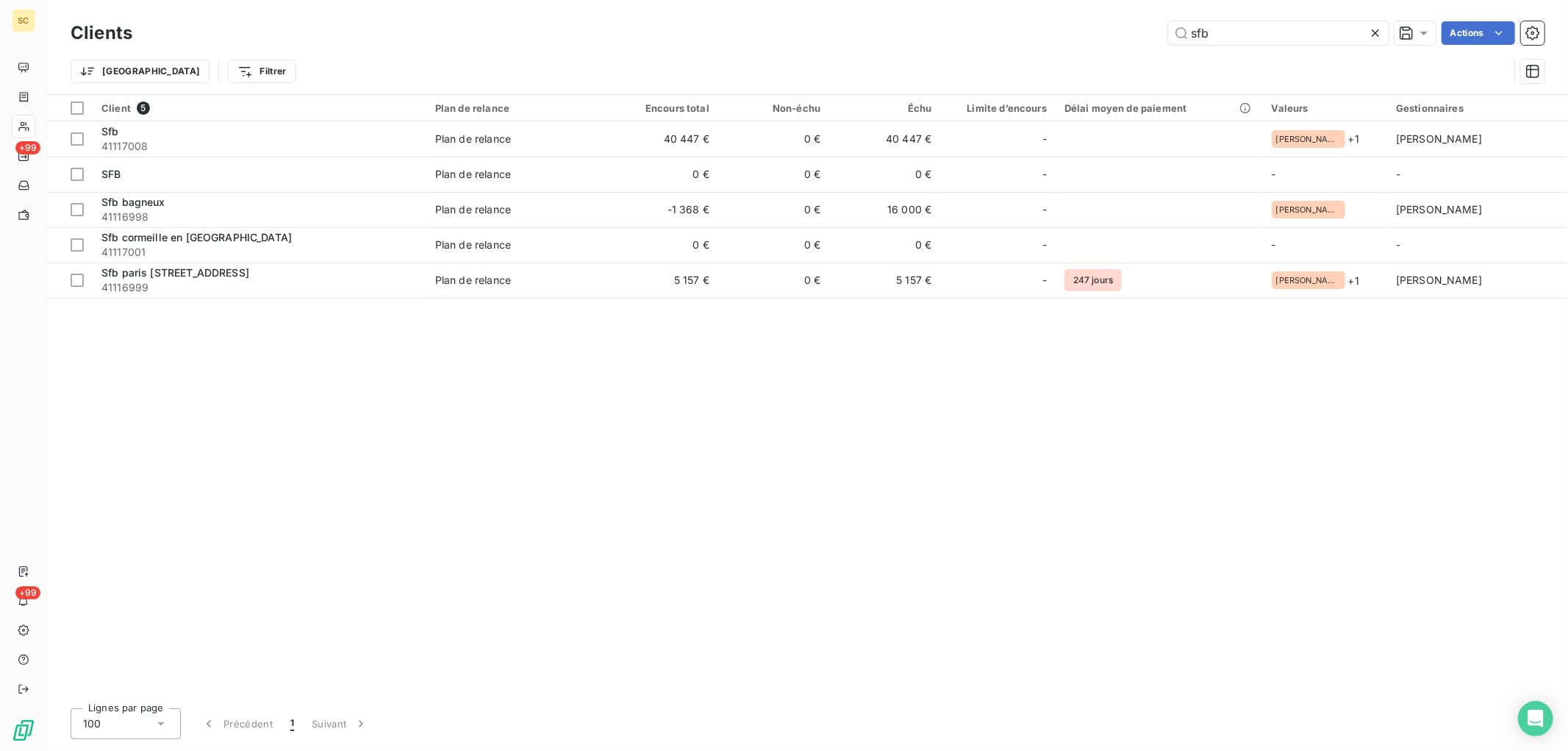
drag, startPoint x: 1213, startPoint y: 38, endPoint x: 1090, endPoint y: 30, distance: 123.3
click at [1090, 30] on div "sfb Actions" at bounding box center [847, 32] width 1395 height 24
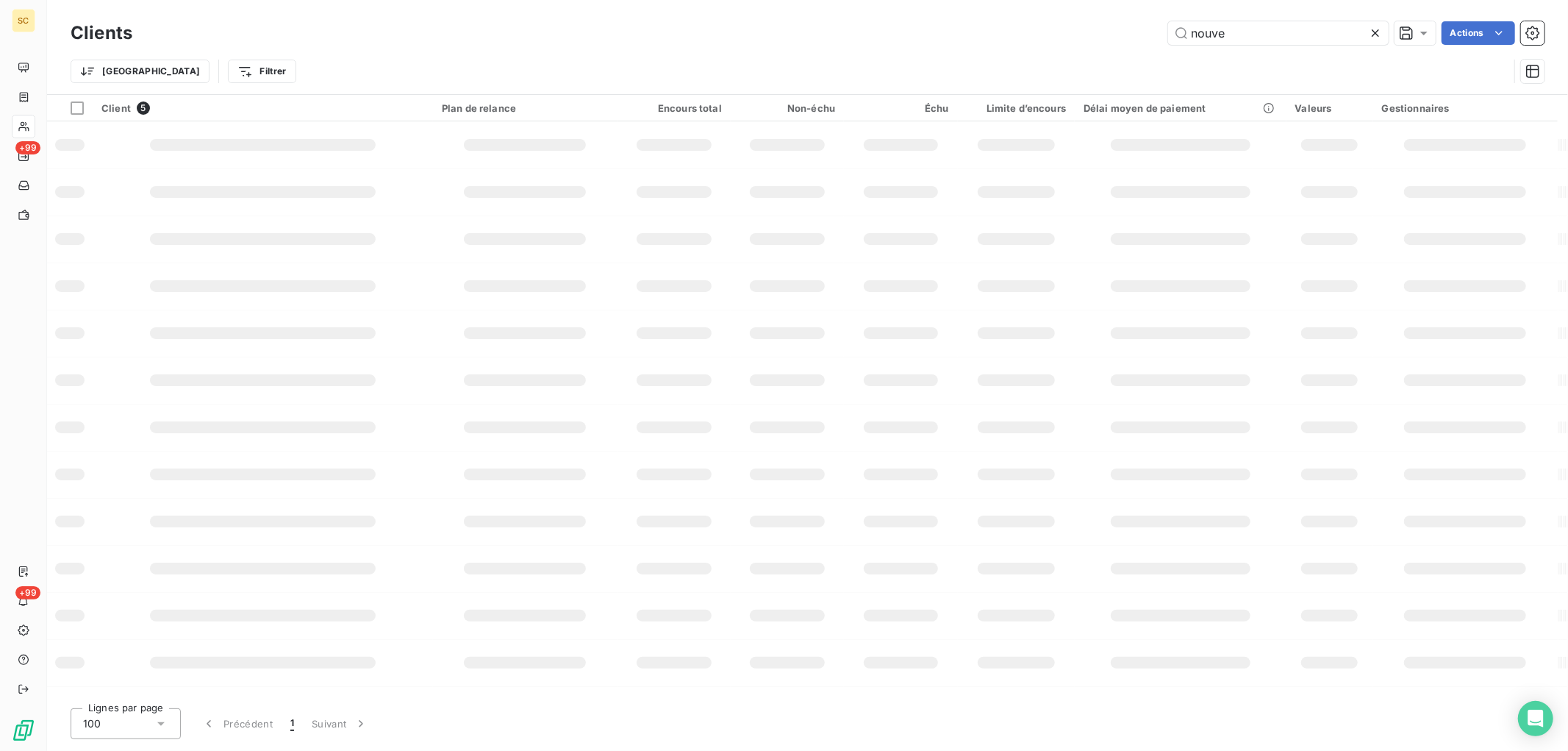
type input "nouve"
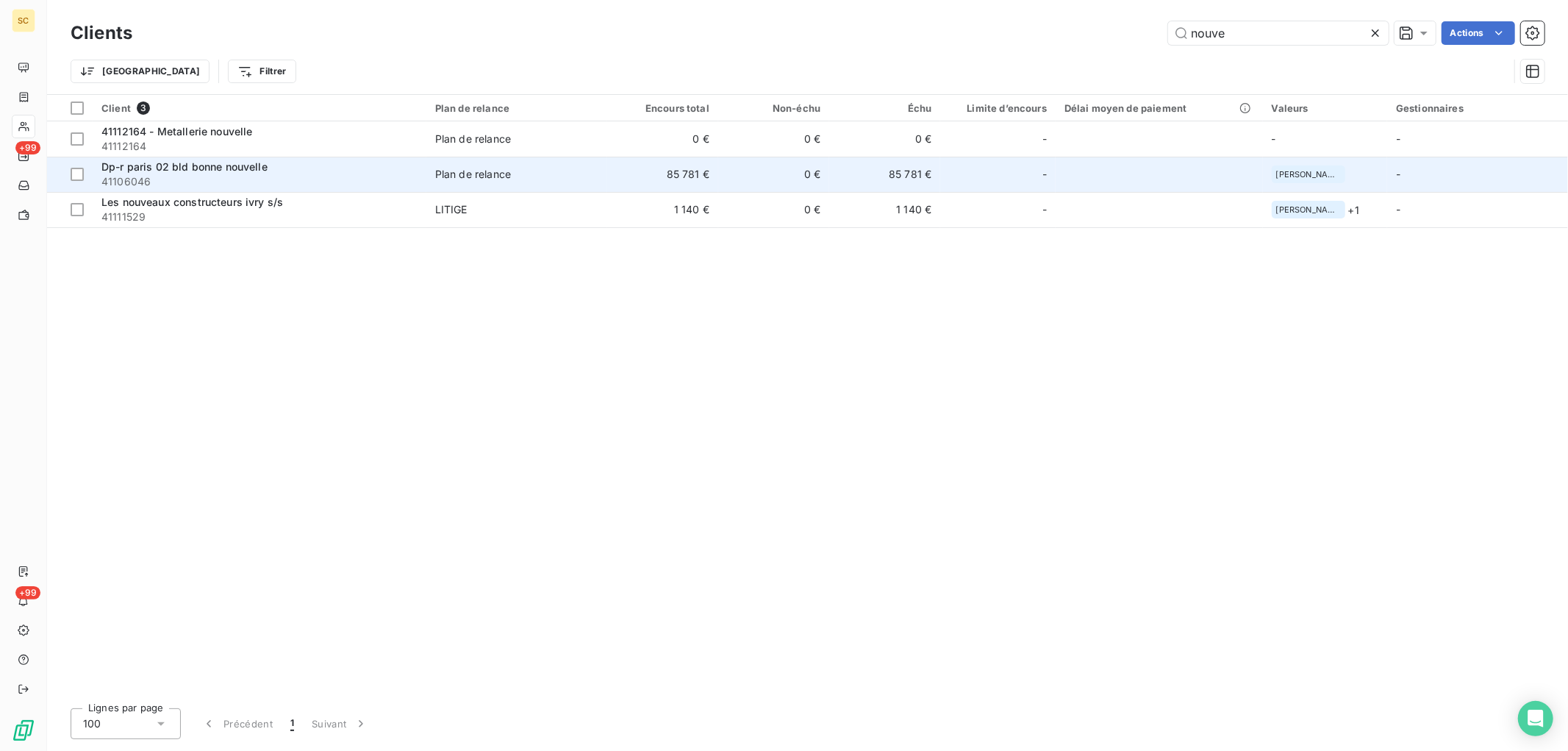
click at [375, 185] on span "41106046" at bounding box center [259, 181] width 316 height 15
